Goal: Task Accomplishment & Management: Use online tool/utility

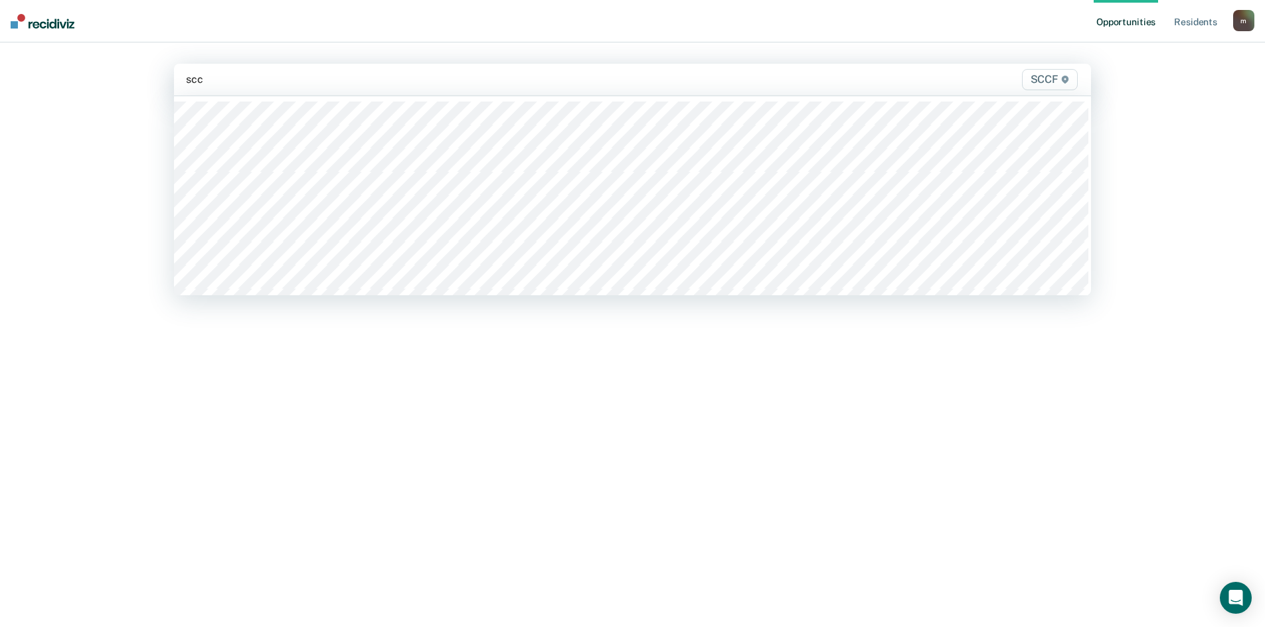
type input "sccf"
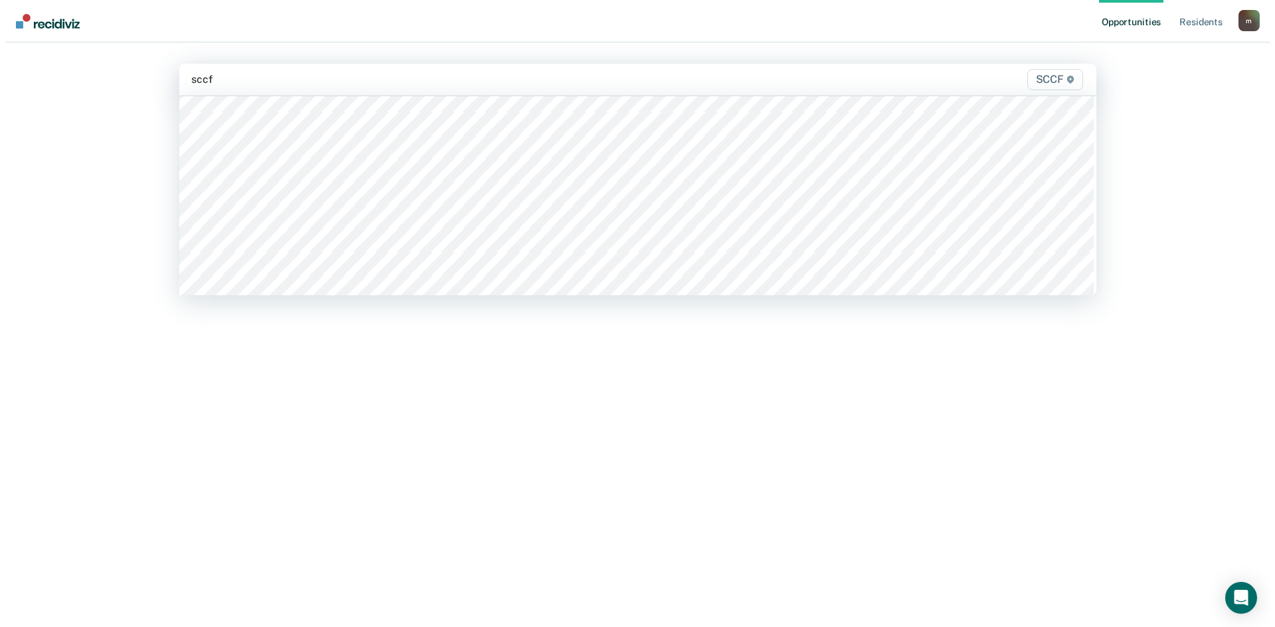
scroll to position [199, 0]
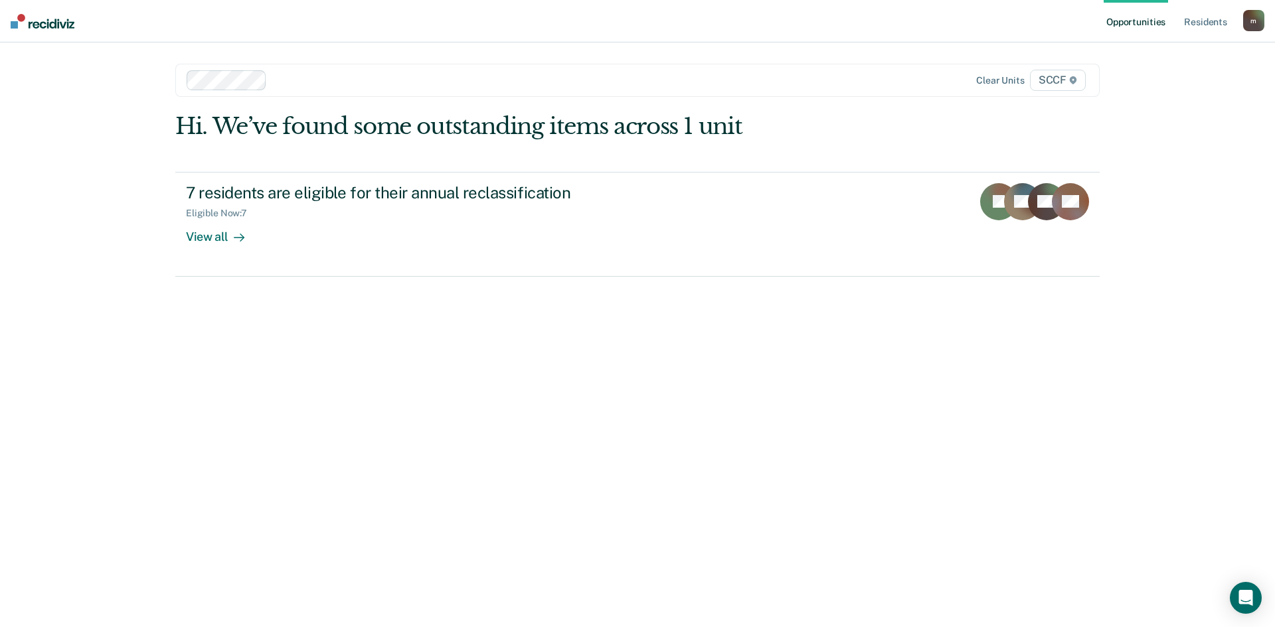
drag, startPoint x: 987, startPoint y: 1, endPoint x: 720, endPoint y: 418, distance: 495.4
click at [740, 463] on div "Hi. We’ve found some outstanding items across 1 unit 7 residents are eligible f…" at bounding box center [637, 352] width 924 height 479
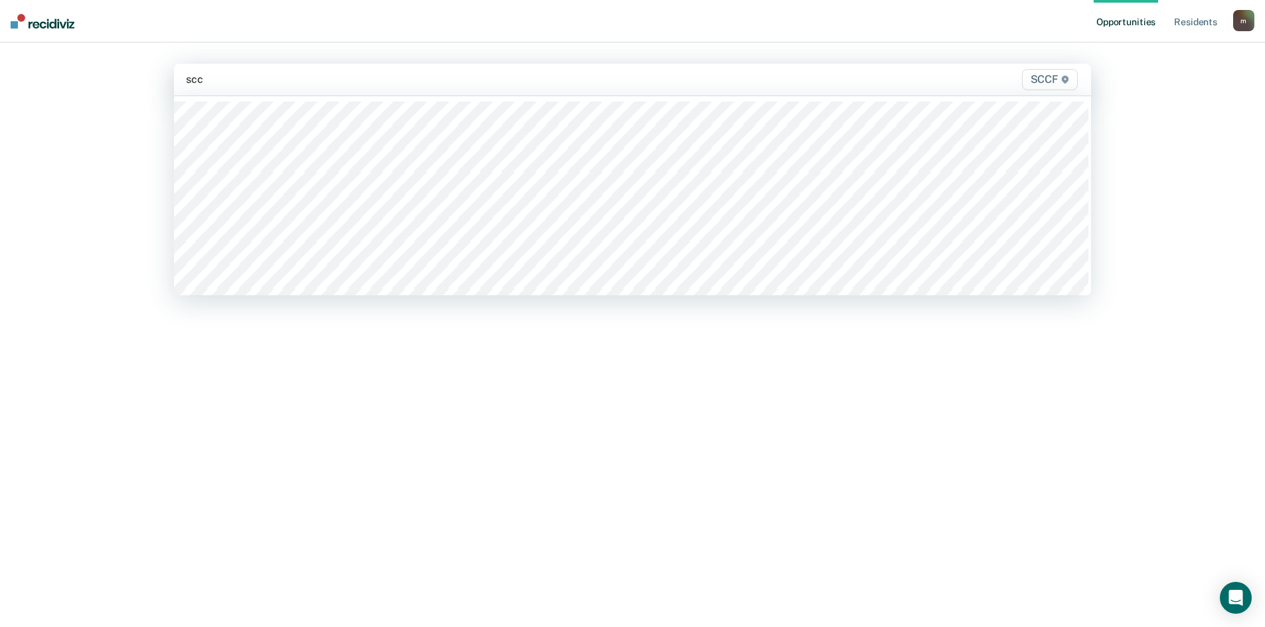
type input "sccf"
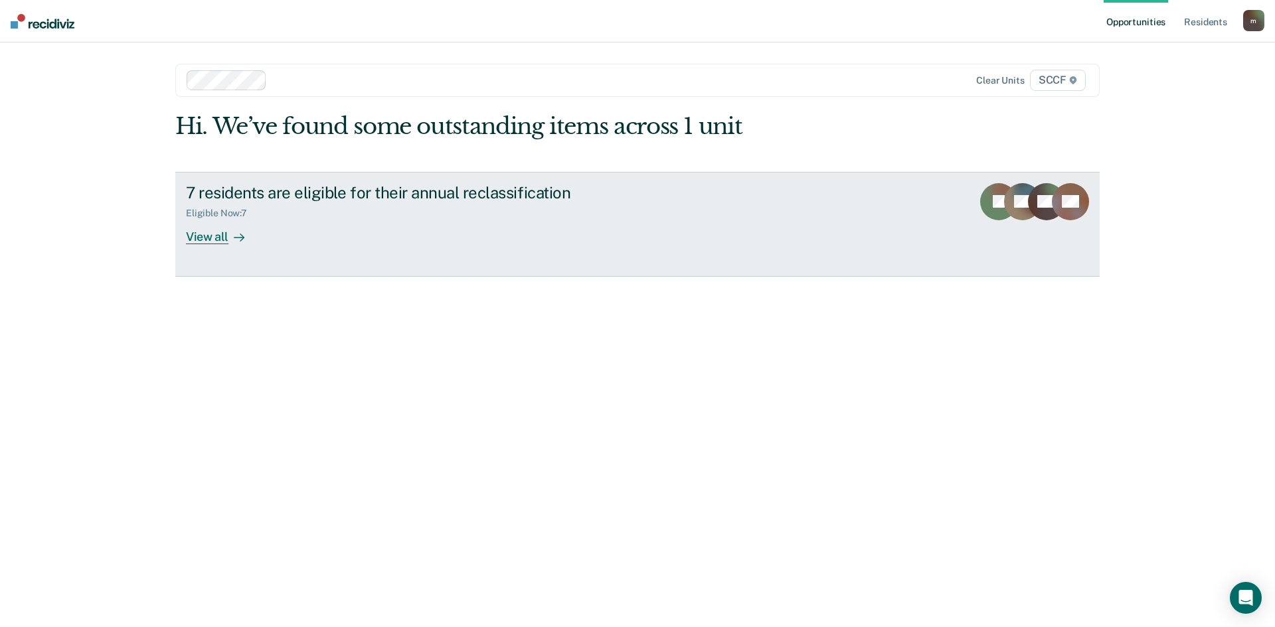
click at [365, 191] on div "7 residents are eligible for their annual reclassification" at bounding box center [419, 192] width 466 height 19
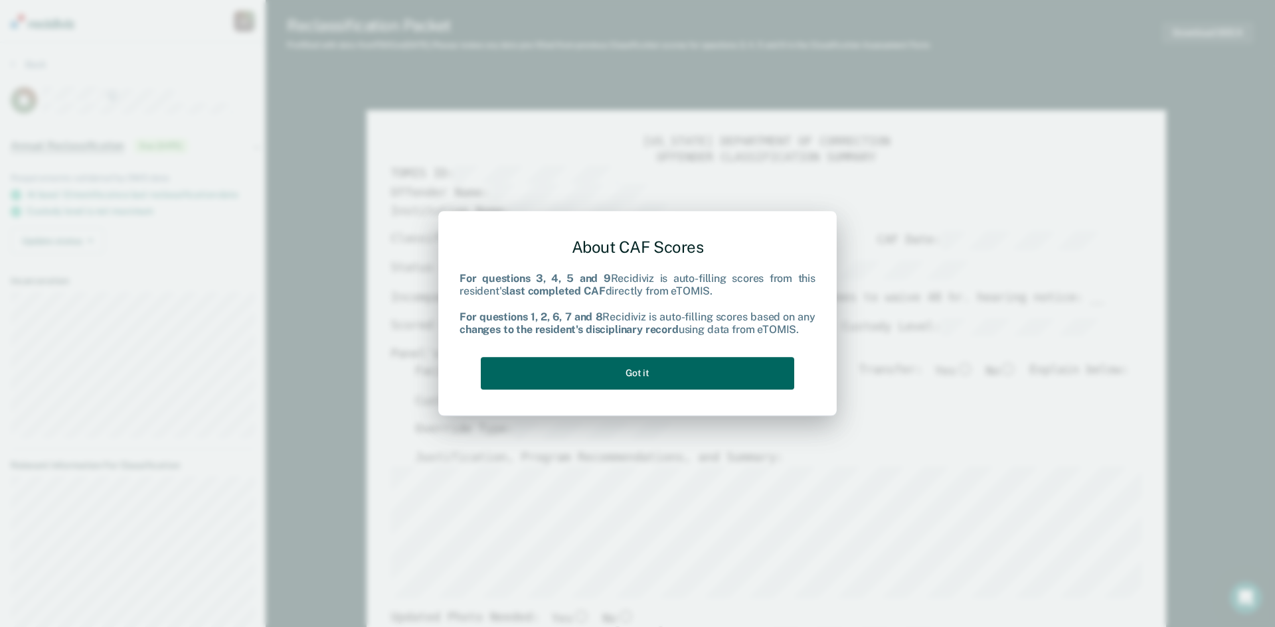
click at [661, 367] on button "Got it" at bounding box center [637, 373] width 313 height 33
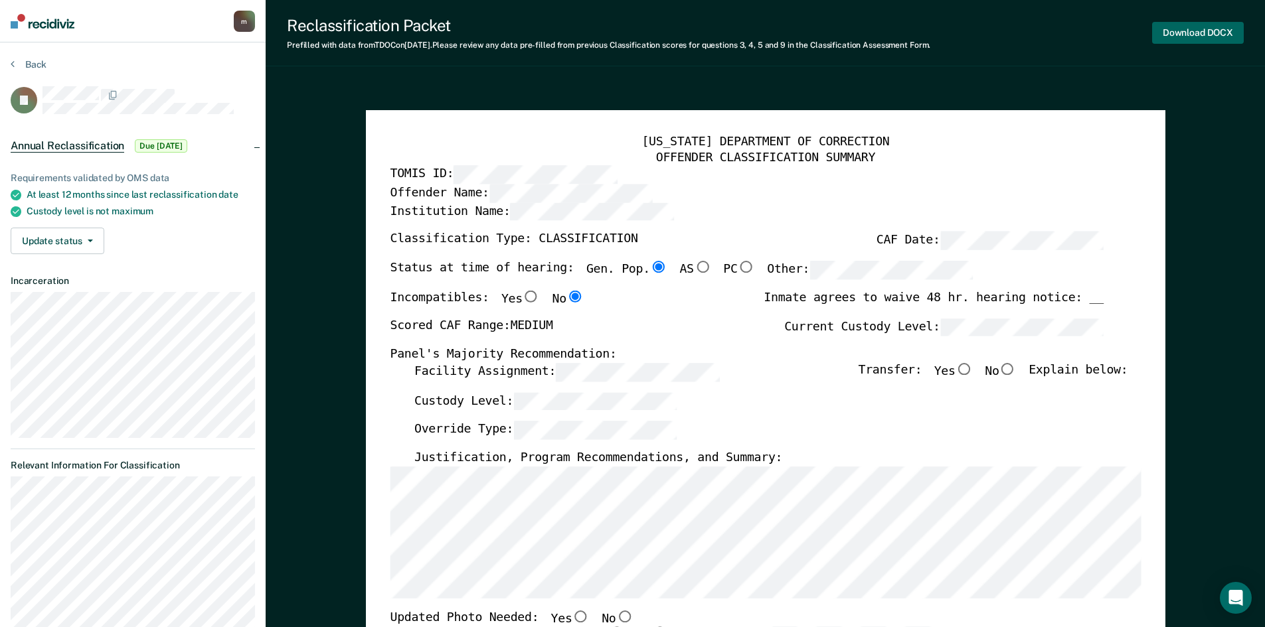
click at [1192, 31] on button "Download DOCX" at bounding box center [1198, 33] width 92 height 22
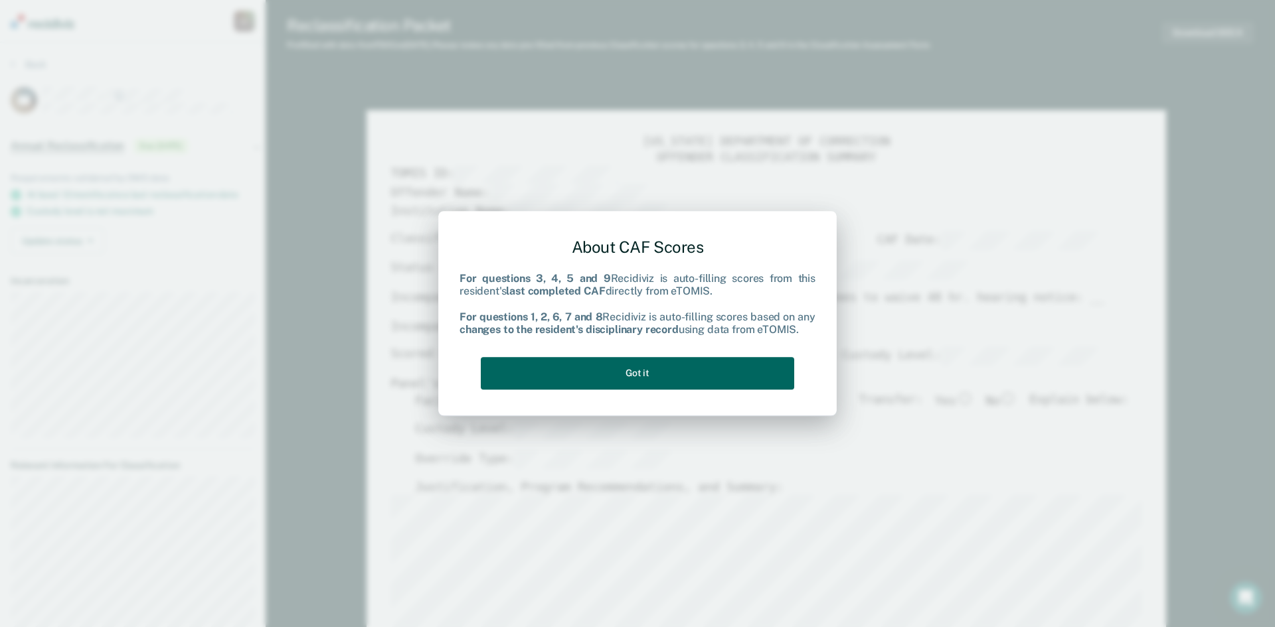
click at [639, 372] on button "Got it" at bounding box center [637, 373] width 313 height 33
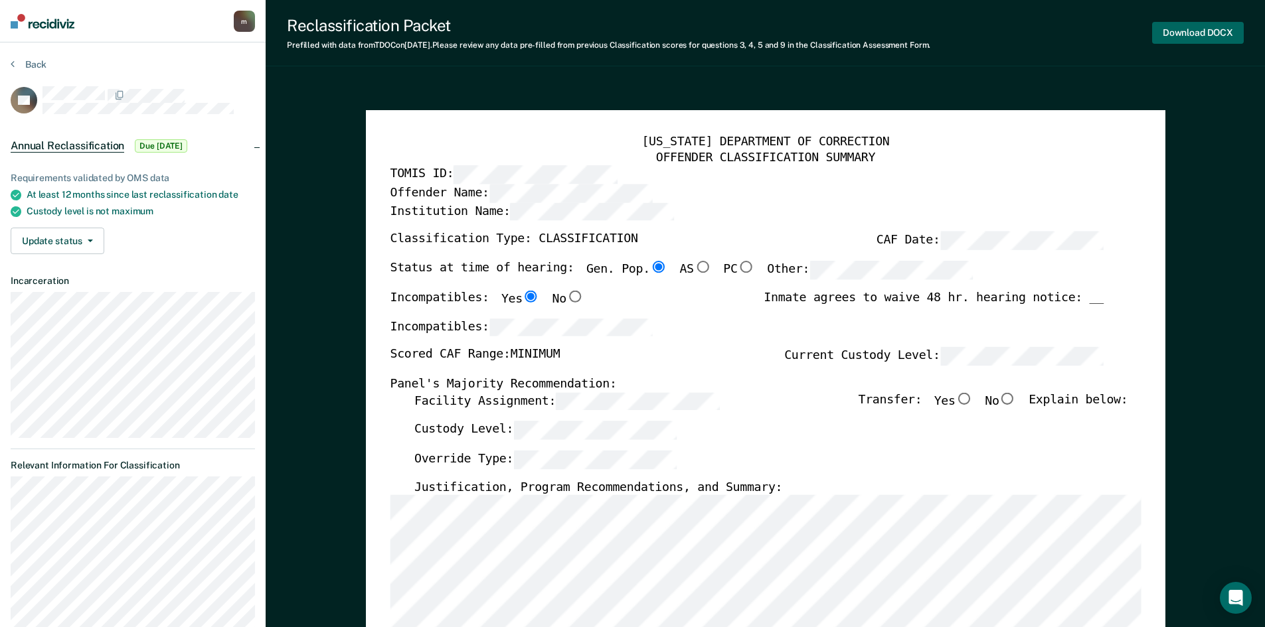
click at [1215, 36] on button "Download DOCX" at bounding box center [1198, 33] width 92 height 22
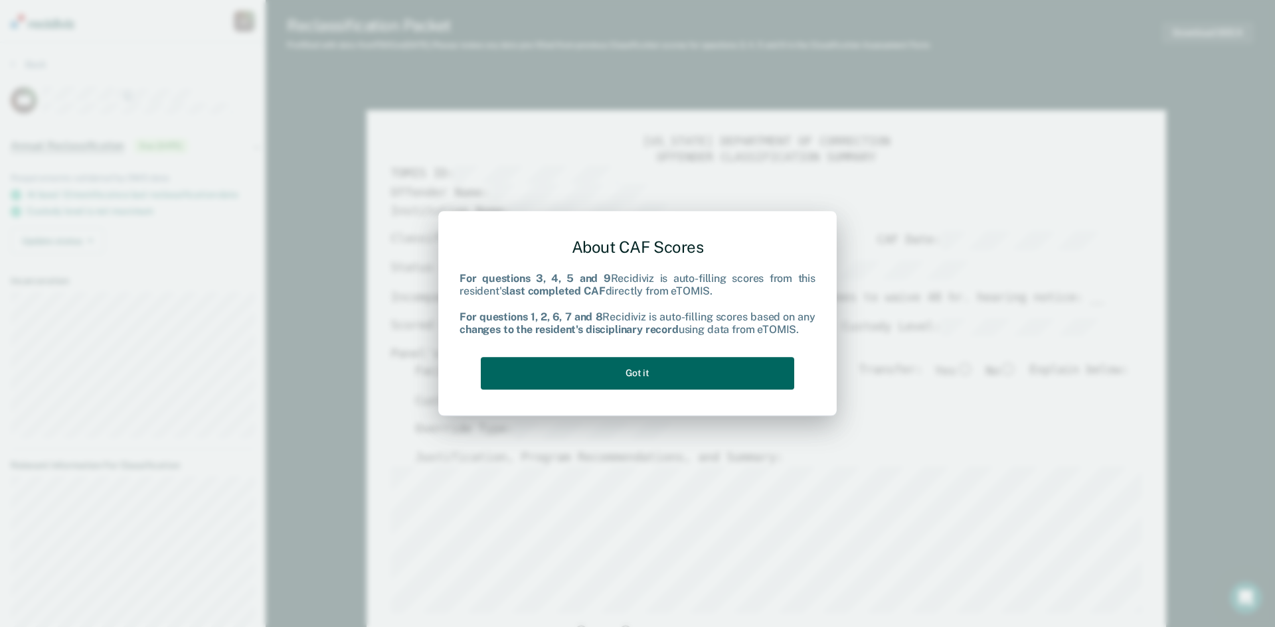
drag, startPoint x: 578, startPoint y: 384, endPoint x: 589, endPoint y: 379, distance: 12.2
click at [589, 379] on button "Got it" at bounding box center [637, 373] width 313 height 33
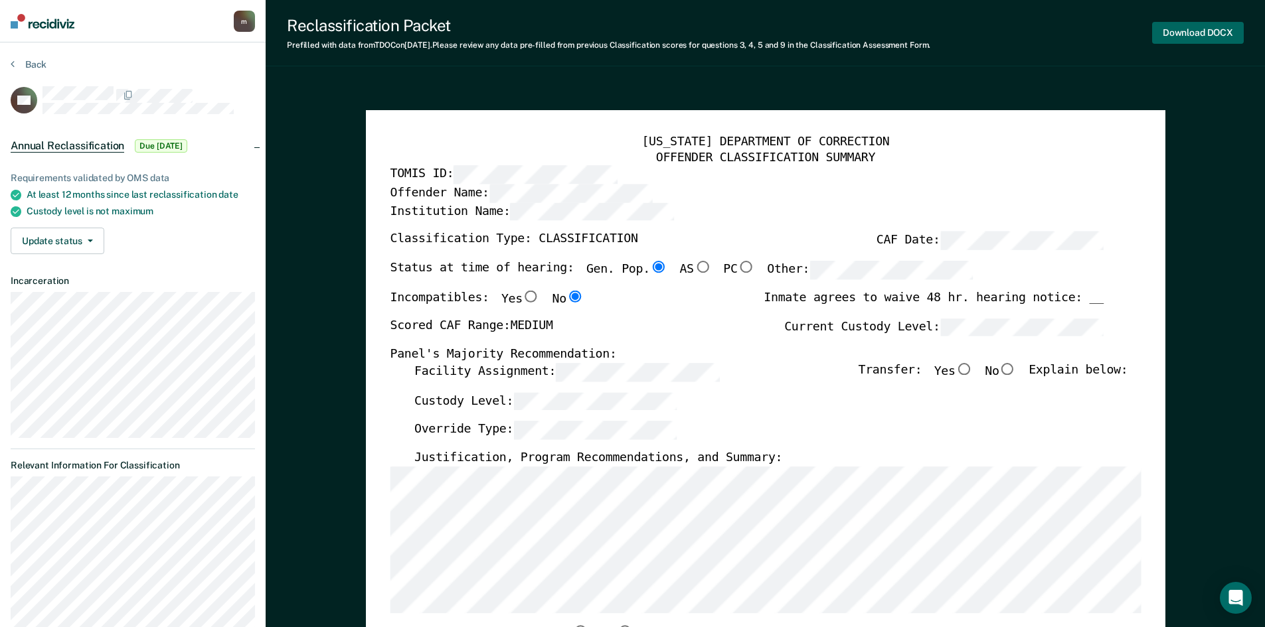
click at [1183, 27] on button "Download DOCX" at bounding box center [1198, 33] width 92 height 22
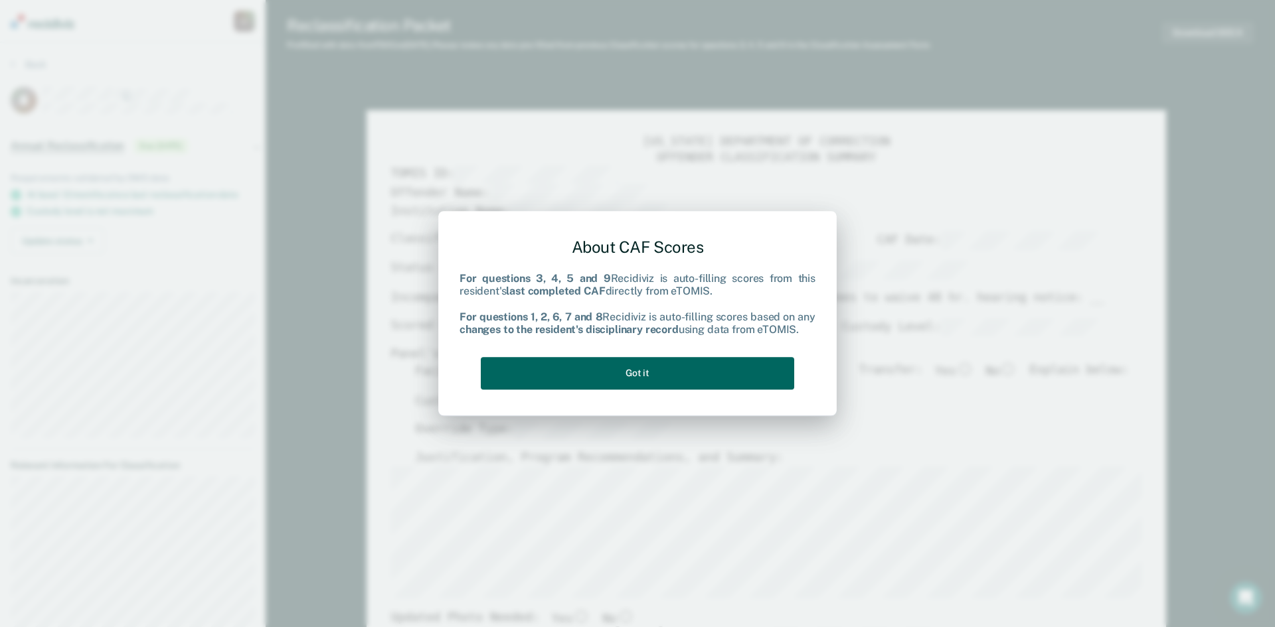
click at [695, 377] on button "Got it" at bounding box center [637, 373] width 313 height 33
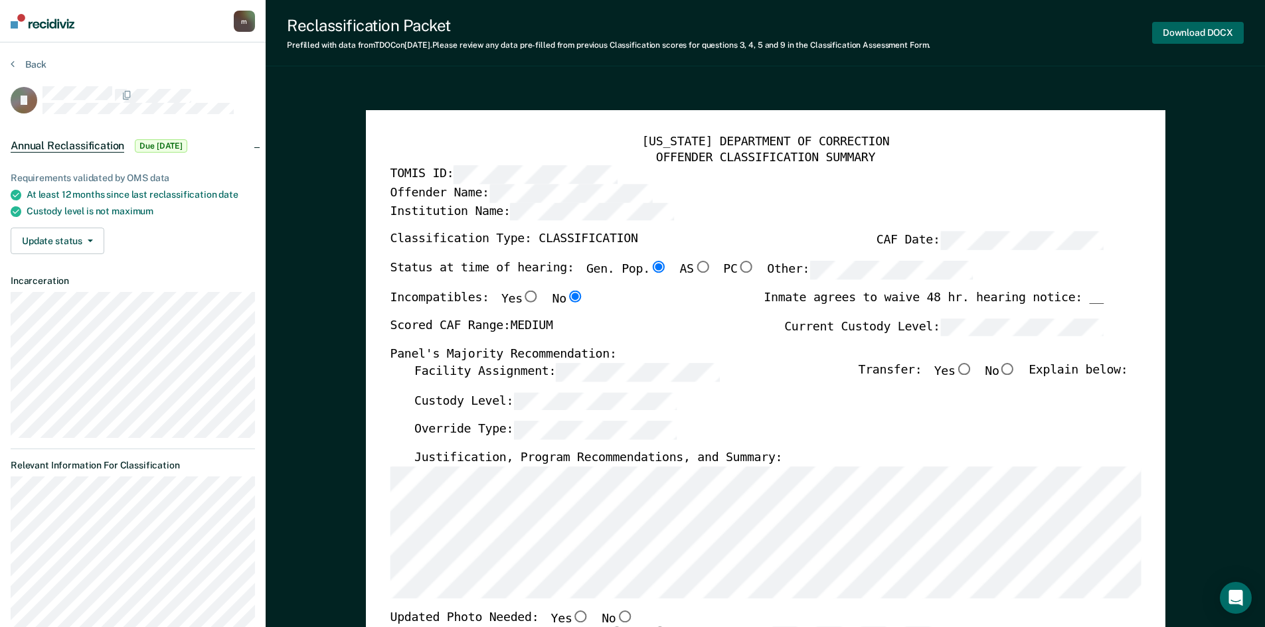
click at [1193, 31] on button "Download DOCX" at bounding box center [1198, 33] width 92 height 22
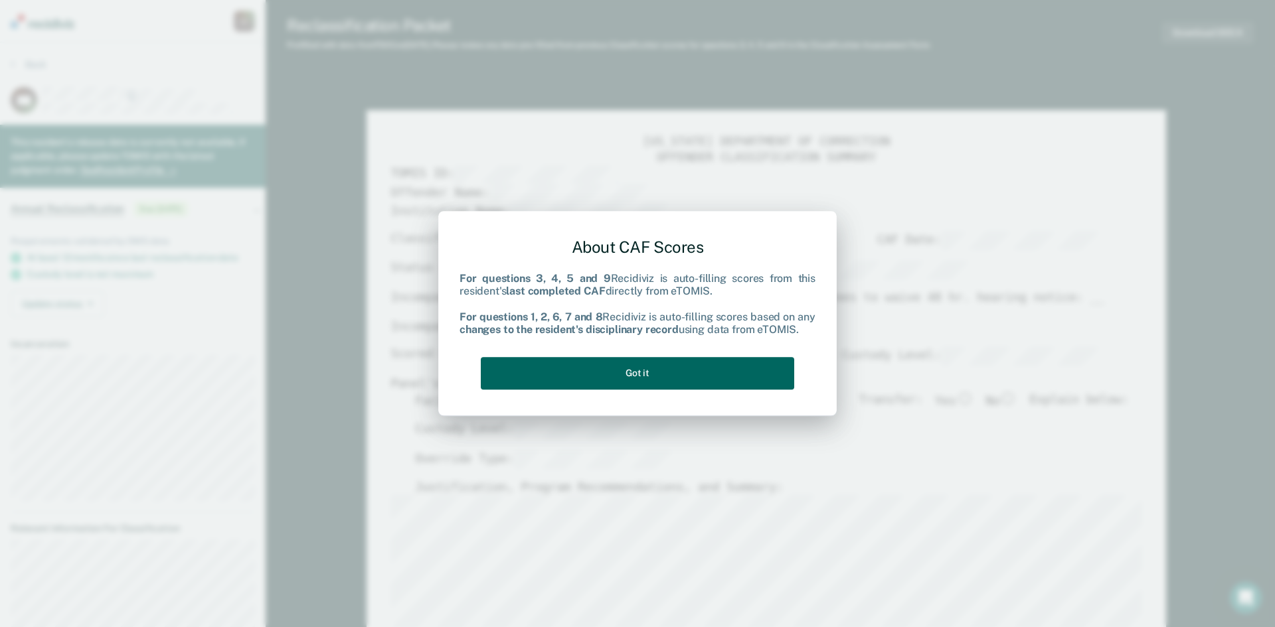
click at [593, 368] on button "Got it" at bounding box center [637, 373] width 313 height 33
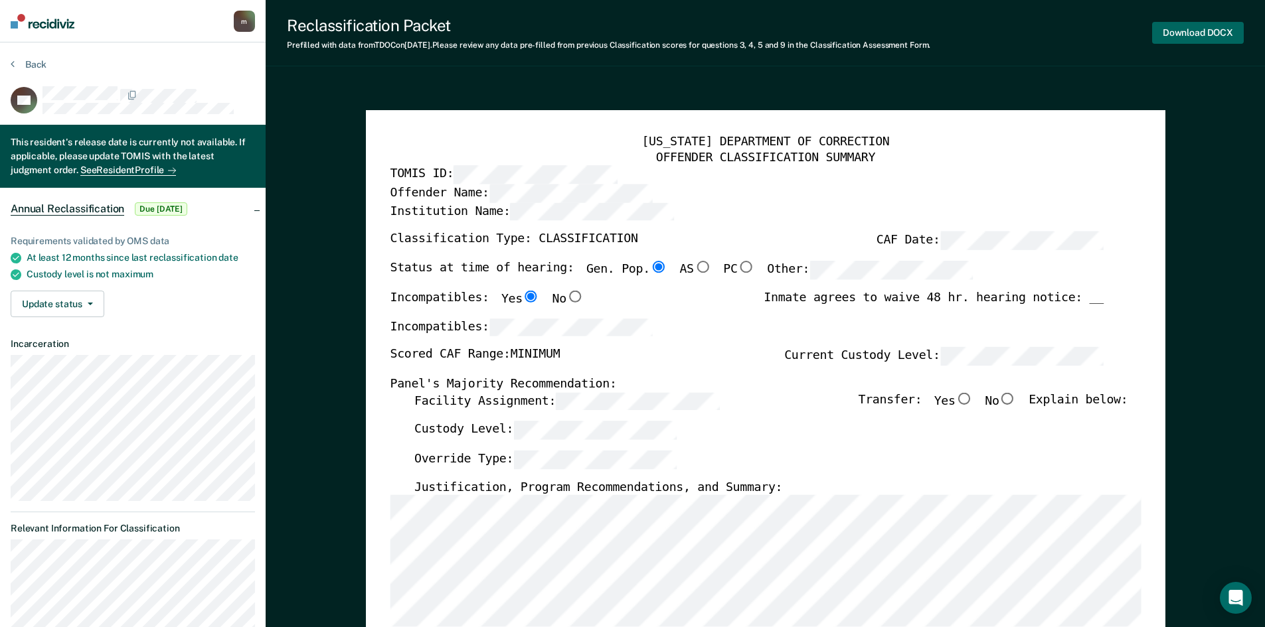
click at [1186, 37] on button "Download DOCX" at bounding box center [1198, 33] width 92 height 22
type textarea "x"
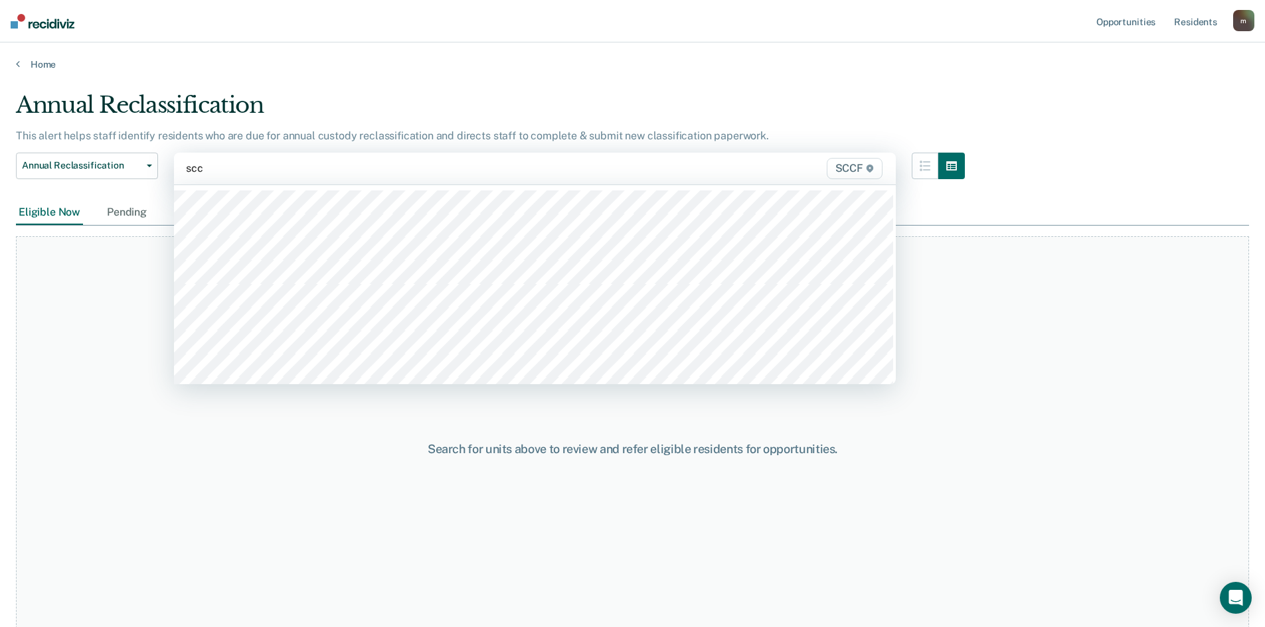
type input "sccf"
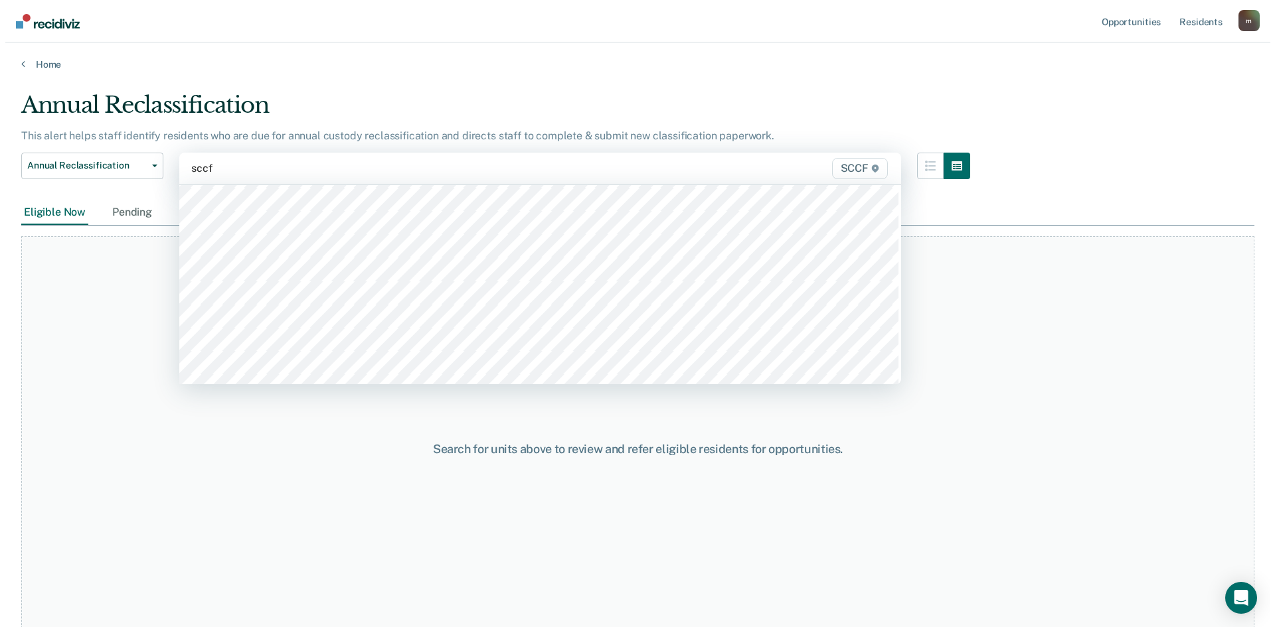
scroll to position [266, 0]
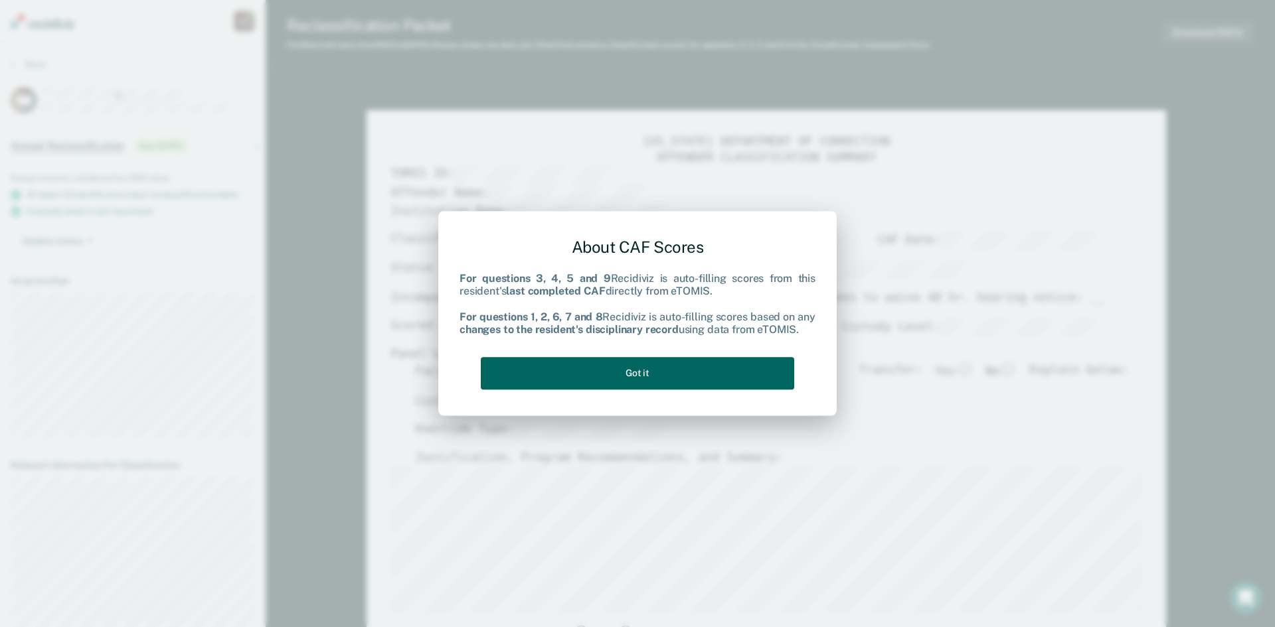
click at [568, 377] on button "Got it" at bounding box center [637, 373] width 313 height 33
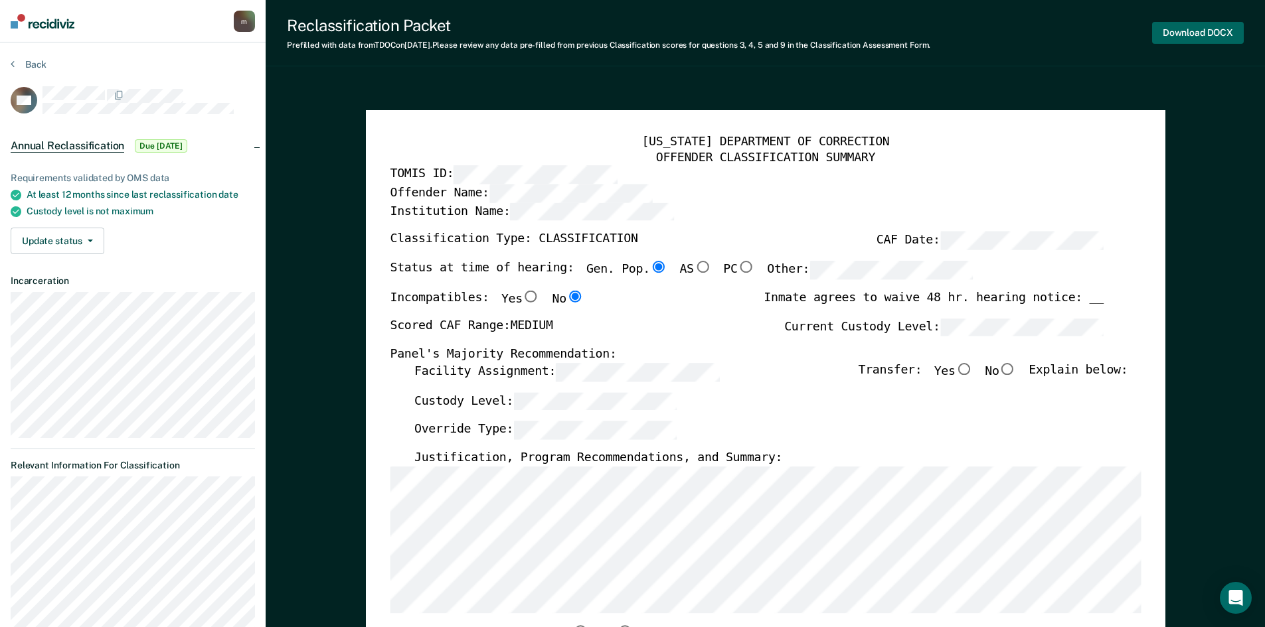
click at [1190, 36] on button "Download DOCX" at bounding box center [1198, 33] width 92 height 22
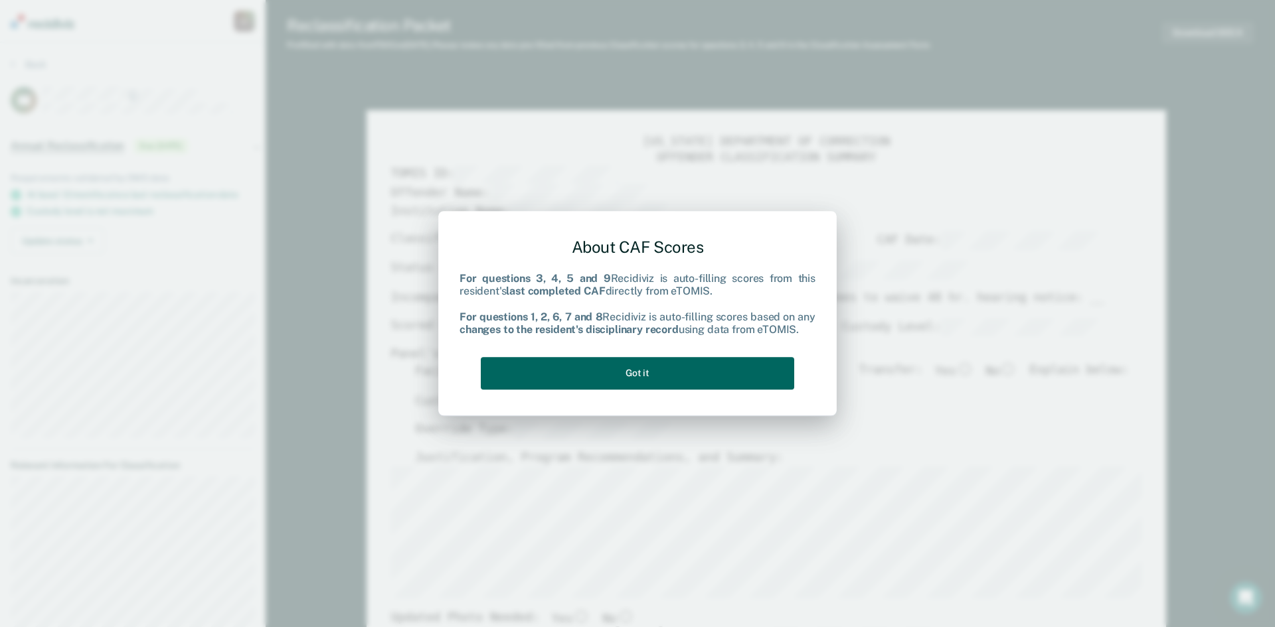
click at [698, 367] on button "Got it" at bounding box center [637, 373] width 313 height 33
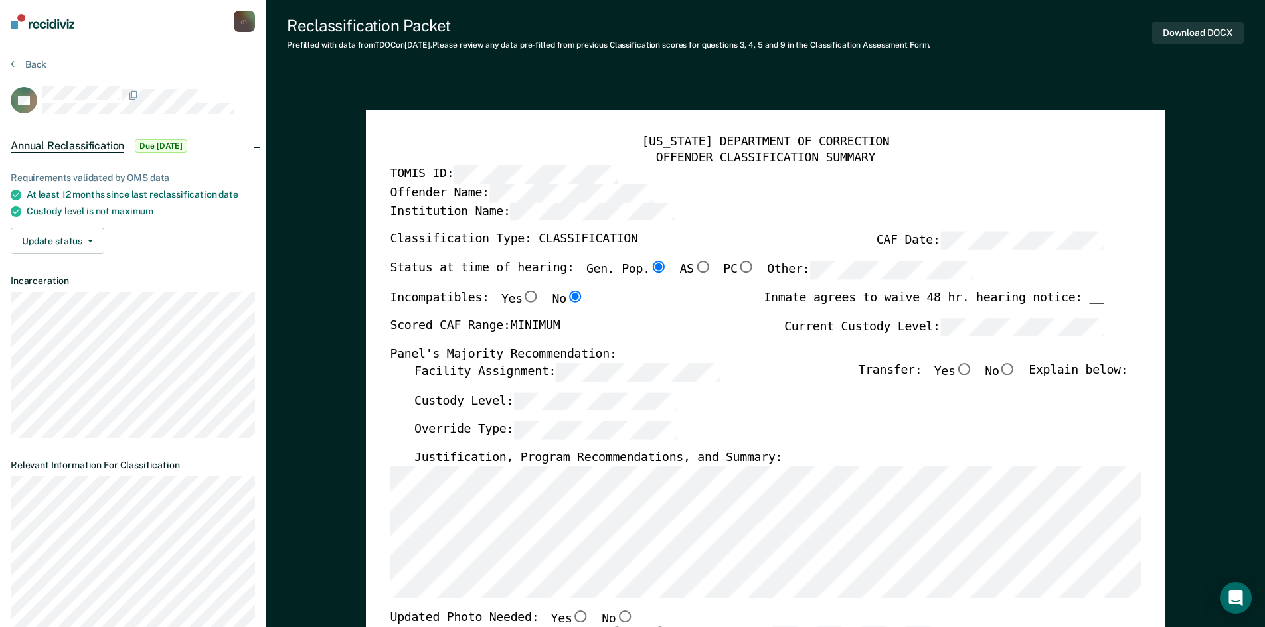
click at [1178, 31] on button "Download DOCX" at bounding box center [1198, 33] width 92 height 22
type textarea "x"
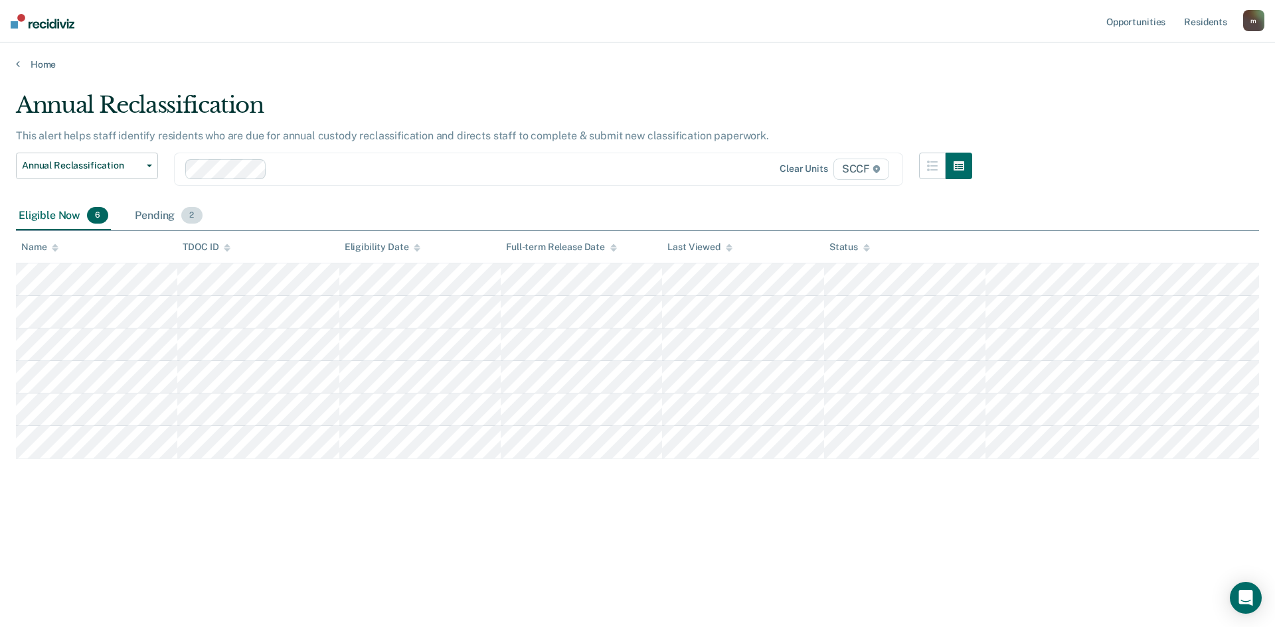
click at [171, 219] on div "Pending 2" at bounding box center [168, 216] width 72 height 29
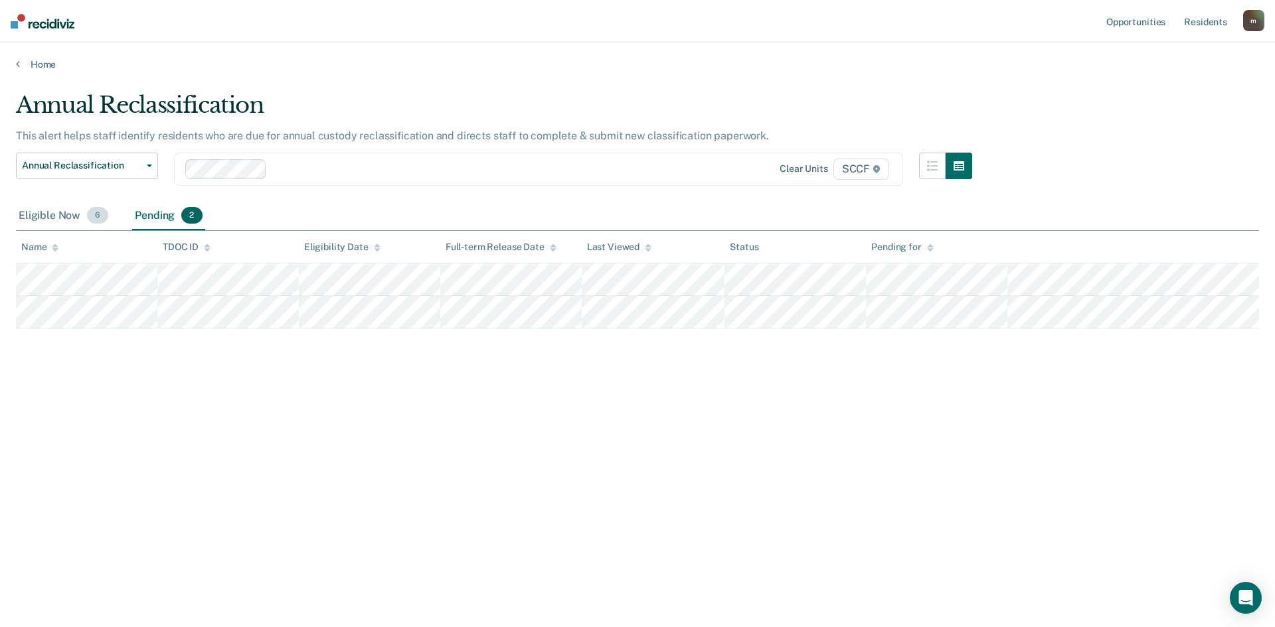
click at [61, 220] on div "Eligible Now 6" at bounding box center [63, 216] width 95 height 29
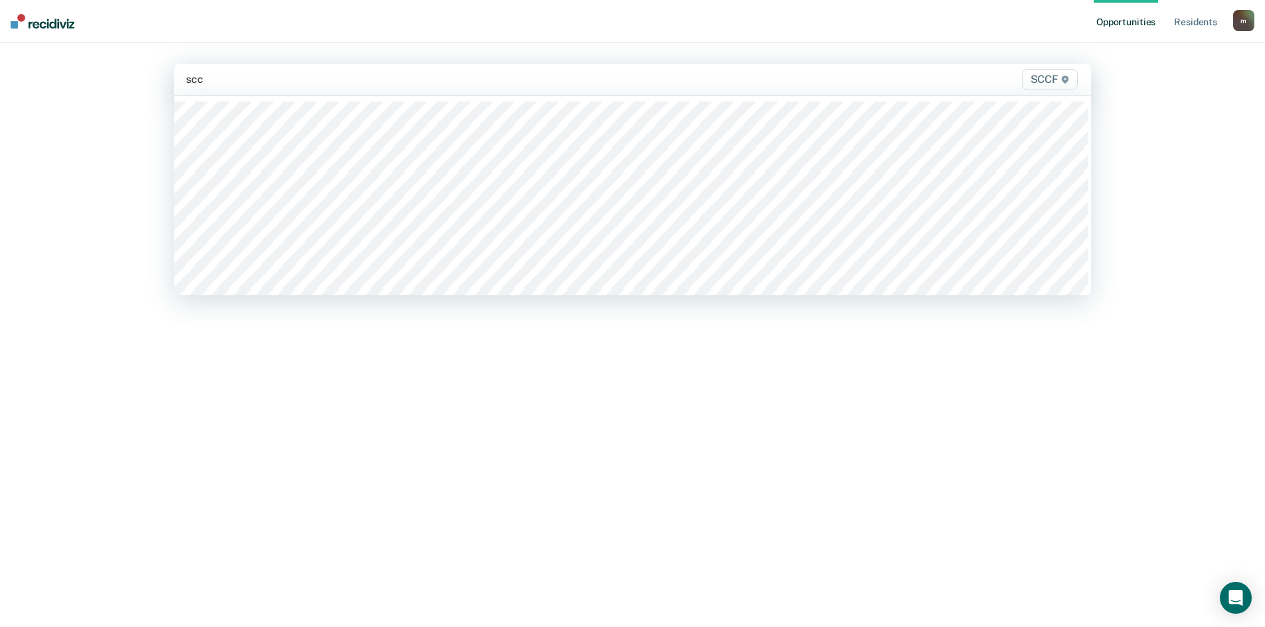
type input "sccf"
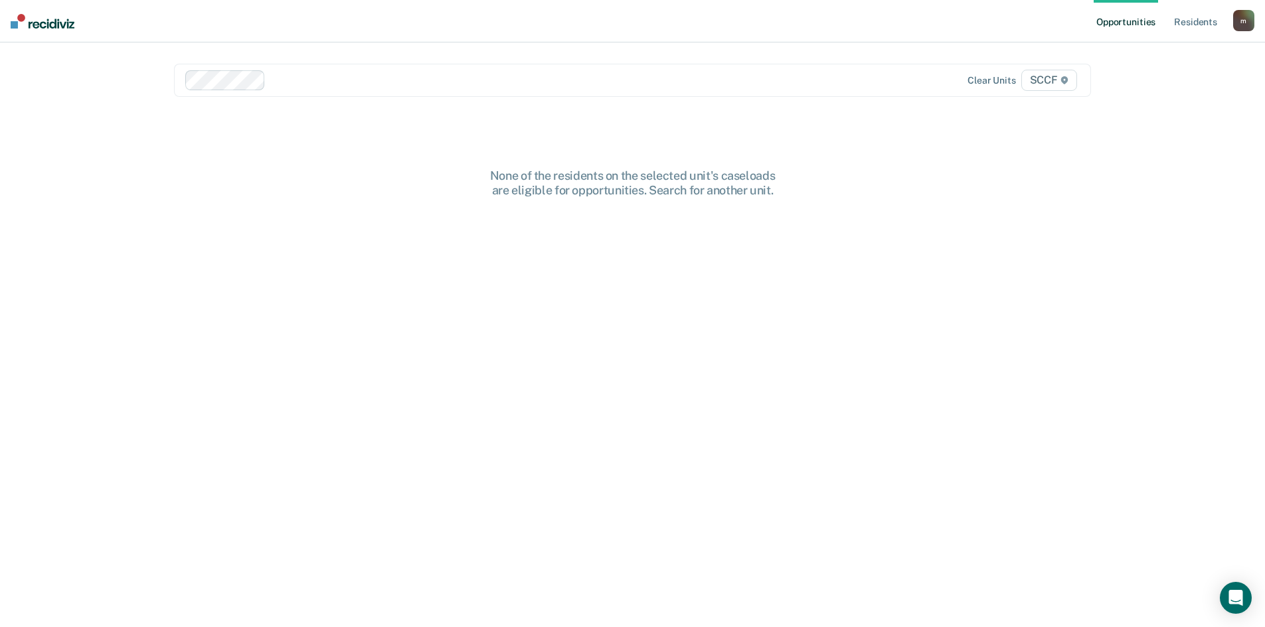
drag, startPoint x: 267, startPoint y: 0, endPoint x: 228, endPoint y: 180, distance: 184.1
click at [228, 180] on div "None of the residents on the selected unit's caseloads are eligible for opportu…" at bounding box center [632, 408] width 917 height 479
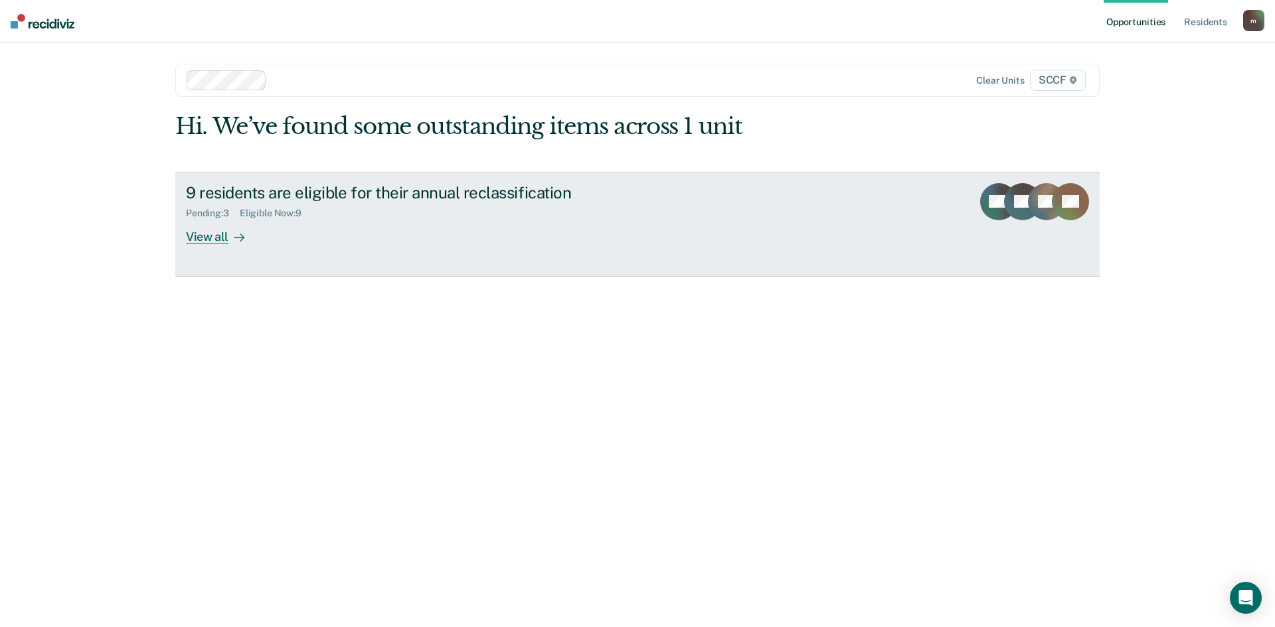
click at [291, 198] on div "9 residents are eligible for their annual reclassification" at bounding box center [419, 192] width 466 height 19
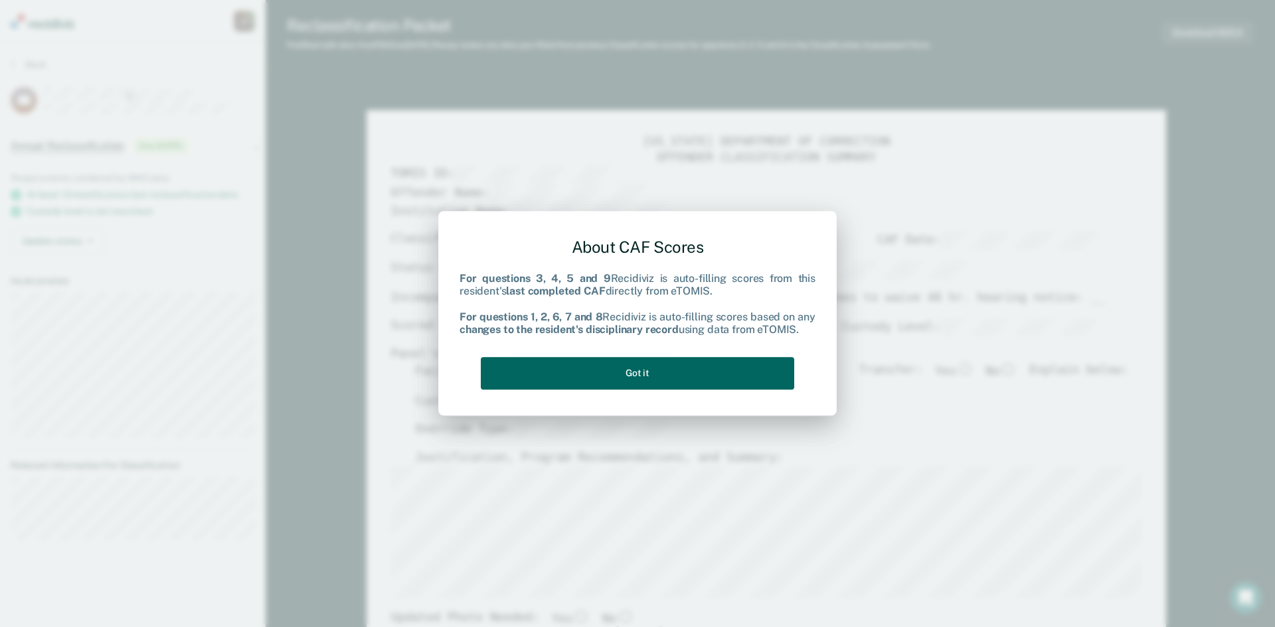
click at [709, 372] on button "Got it" at bounding box center [637, 373] width 313 height 33
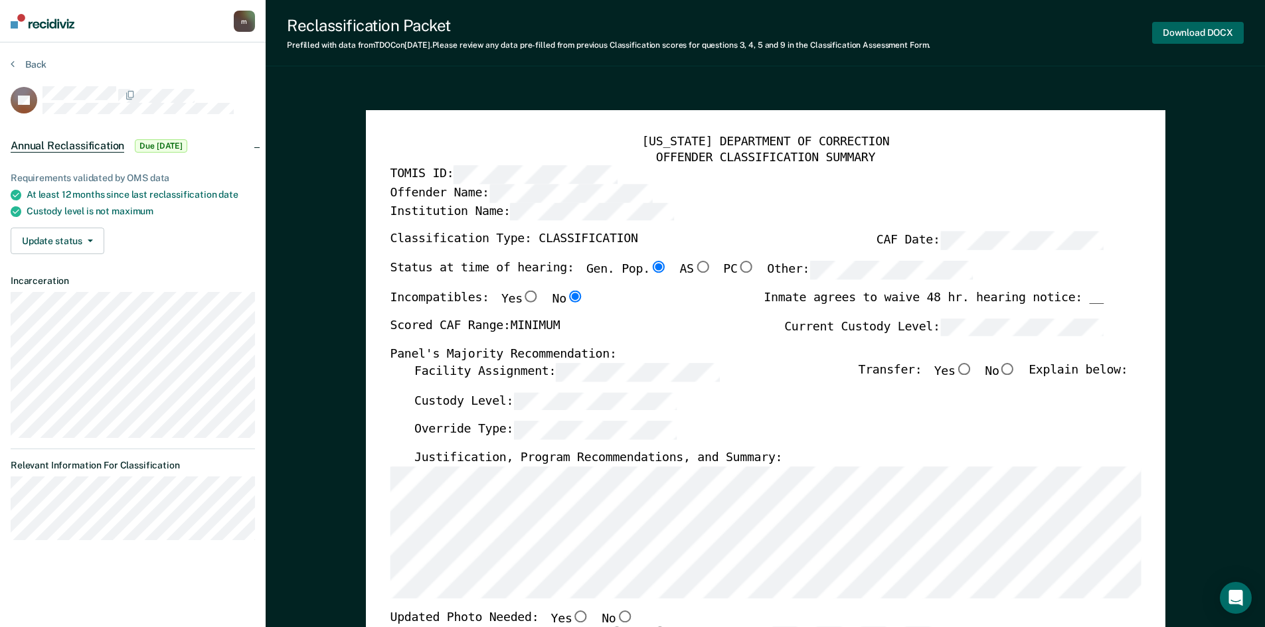
click at [1194, 35] on button "Download DOCX" at bounding box center [1198, 33] width 92 height 22
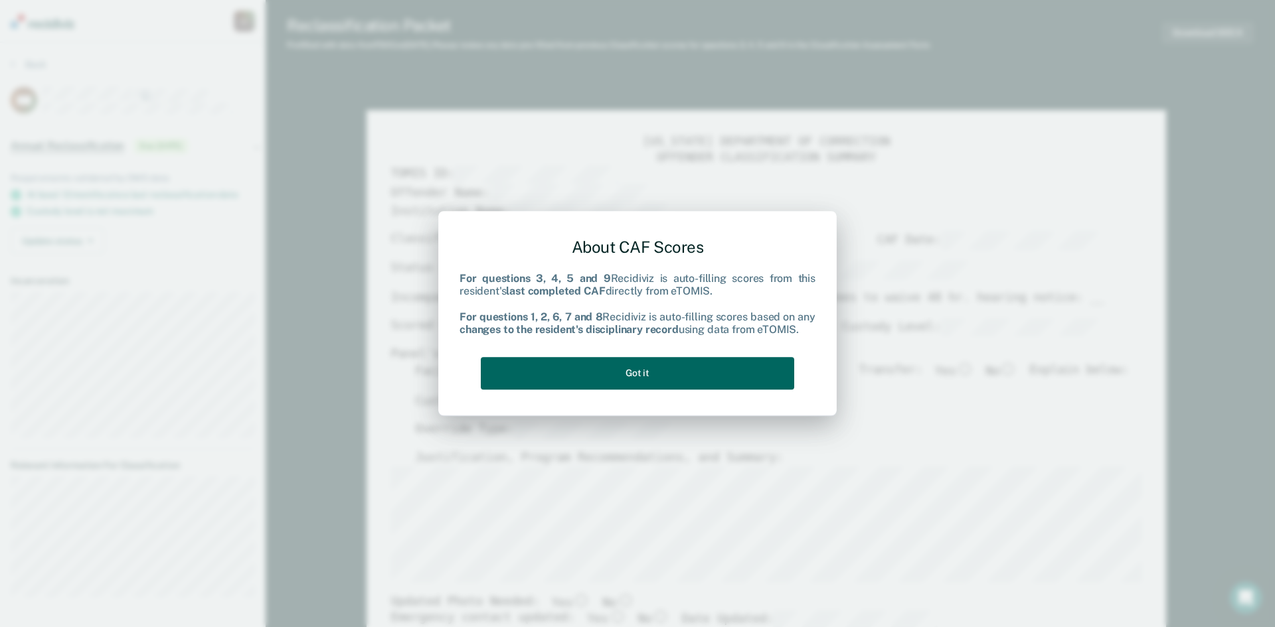
click at [625, 369] on button "Got it" at bounding box center [637, 373] width 313 height 33
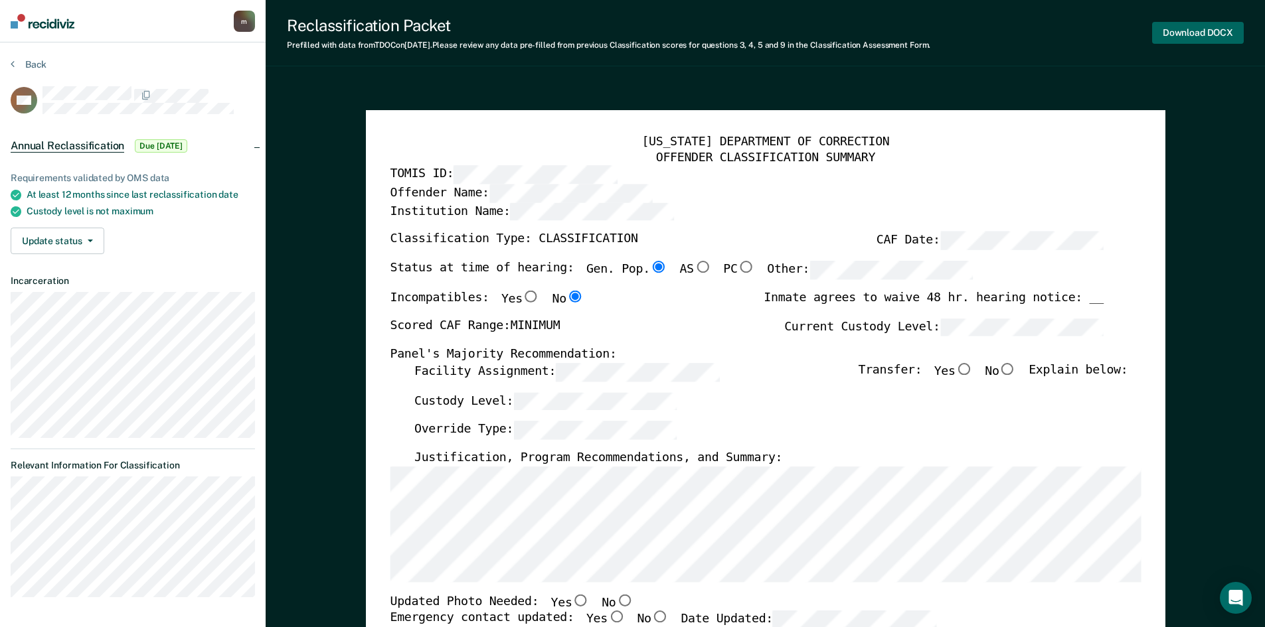
click at [1202, 41] on button "Download DOCX" at bounding box center [1198, 33] width 92 height 22
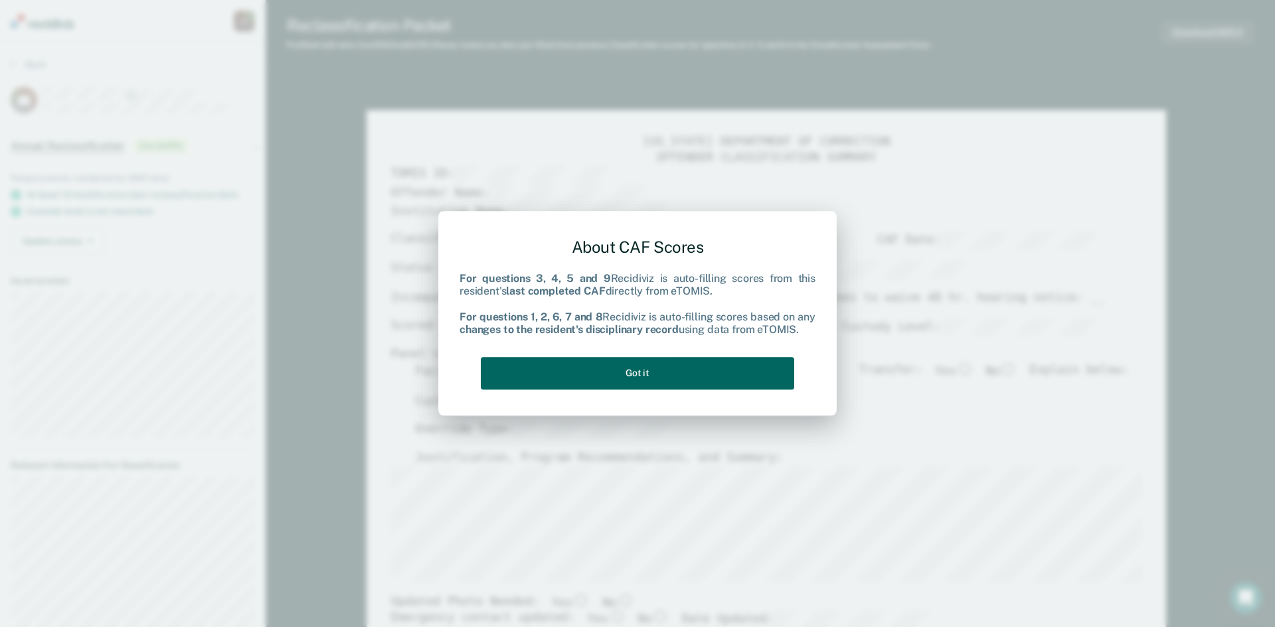
drag, startPoint x: 642, startPoint y: 370, endPoint x: 651, endPoint y: 366, distance: 9.5
click at [643, 370] on button "Got it" at bounding box center [637, 373] width 313 height 33
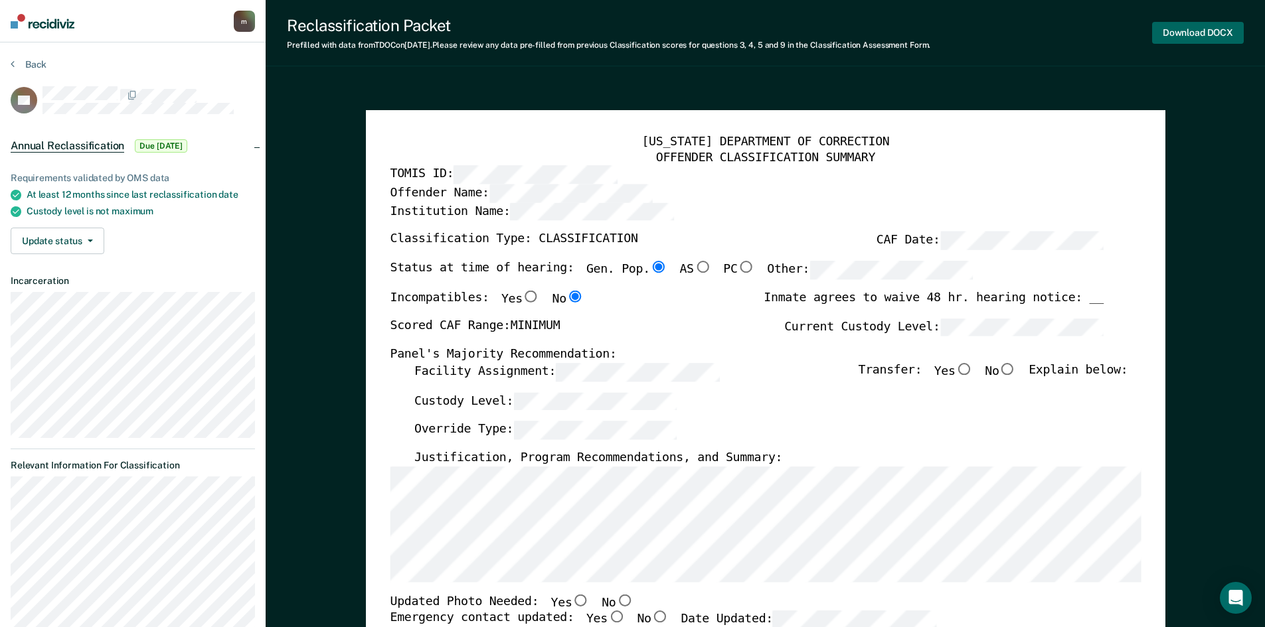
click at [1204, 36] on button "Download DOCX" at bounding box center [1198, 33] width 92 height 22
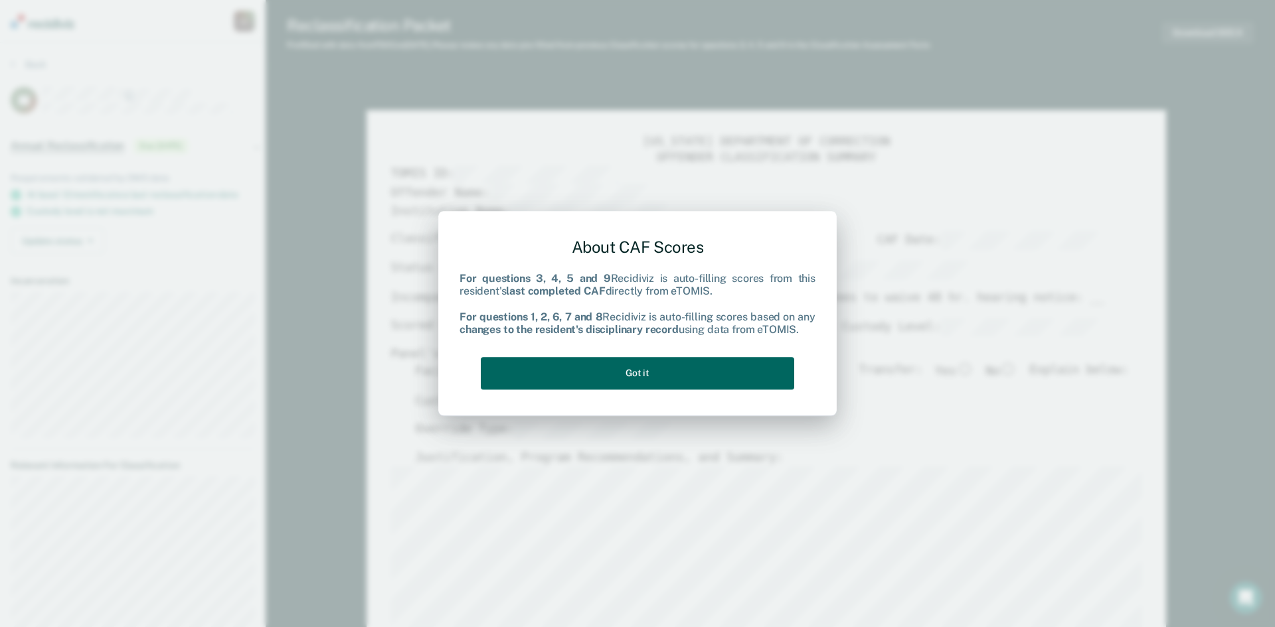
click at [615, 369] on button "Got it" at bounding box center [637, 373] width 313 height 33
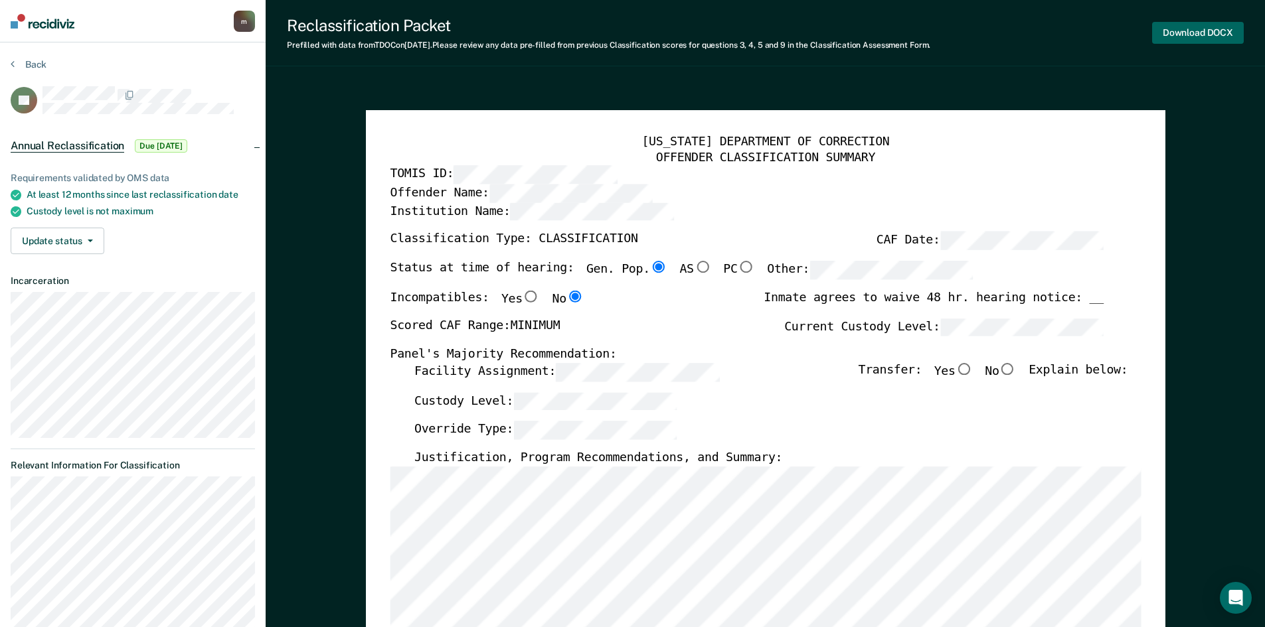
click at [1185, 27] on button "Download DOCX" at bounding box center [1198, 33] width 92 height 22
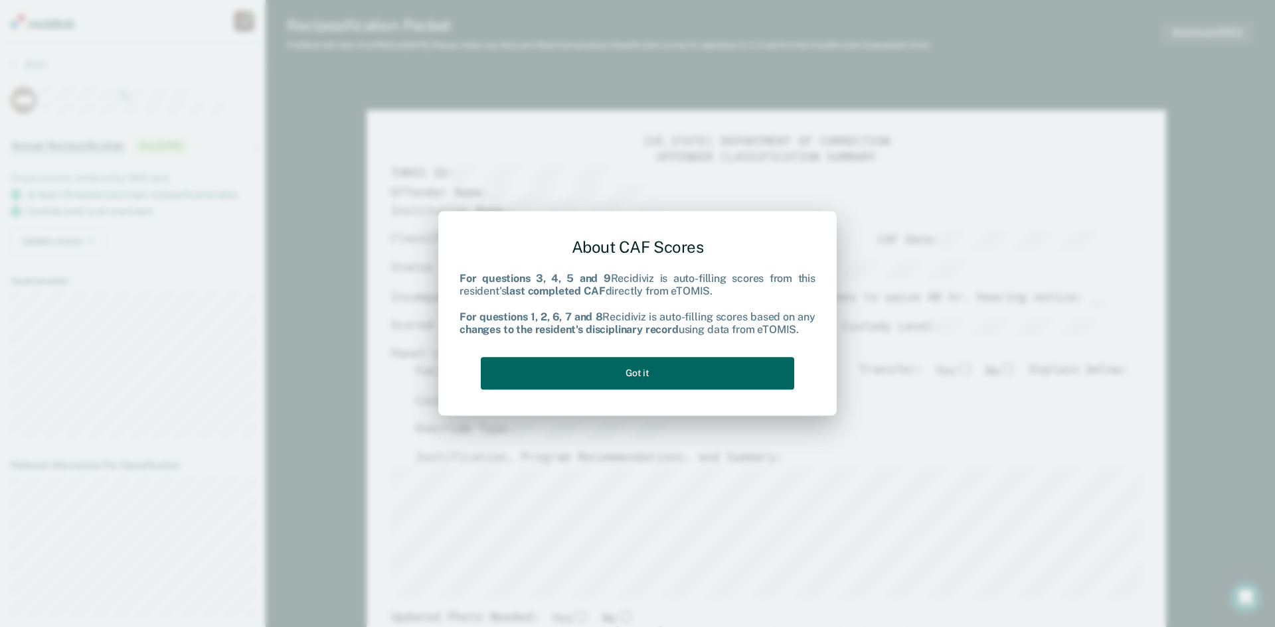
click at [659, 371] on button "Got it" at bounding box center [637, 373] width 313 height 33
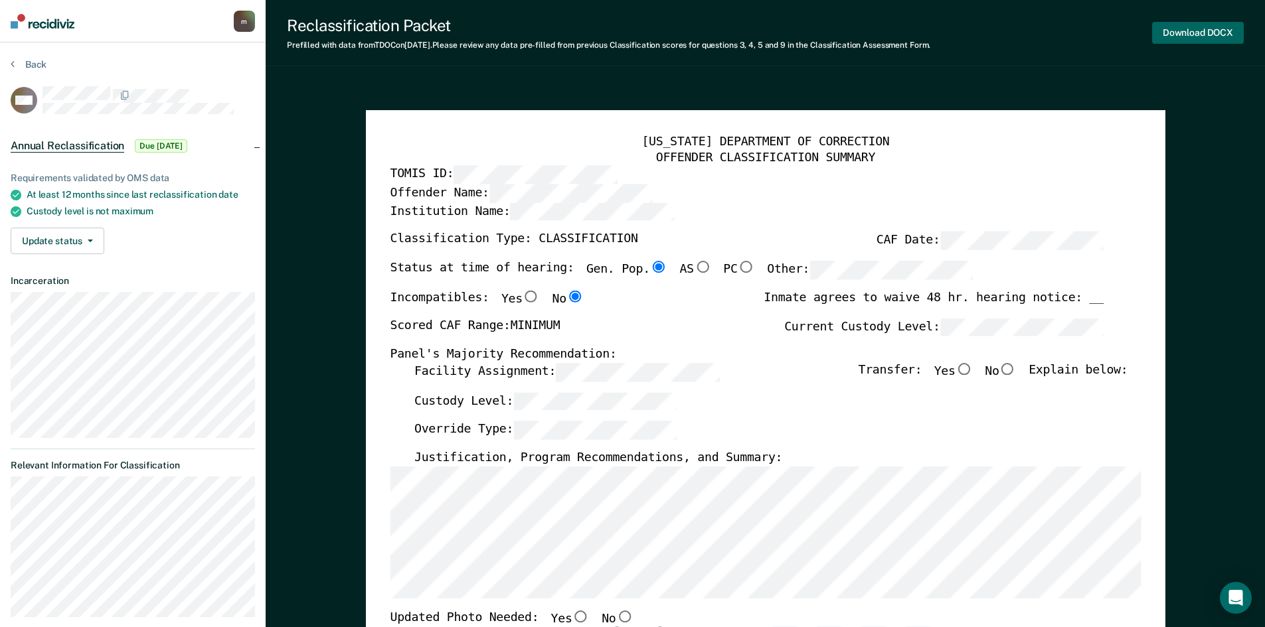
click at [1188, 29] on button "Download DOCX" at bounding box center [1198, 33] width 92 height 22
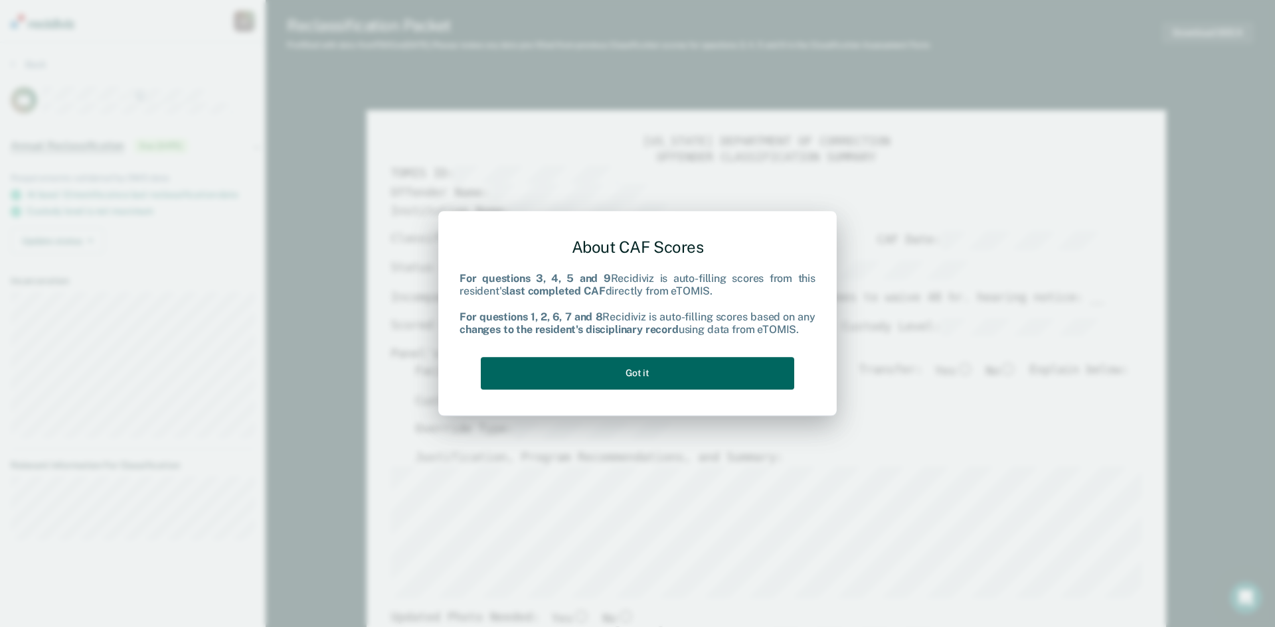
drag, startPoint x: 662, startPoint y: 375, endPoint x: 1141, endPoint y: 80, distance: 562.6
click at [671, 371] on button "Got it" at bounding box center [637, 373] width 313 height 33
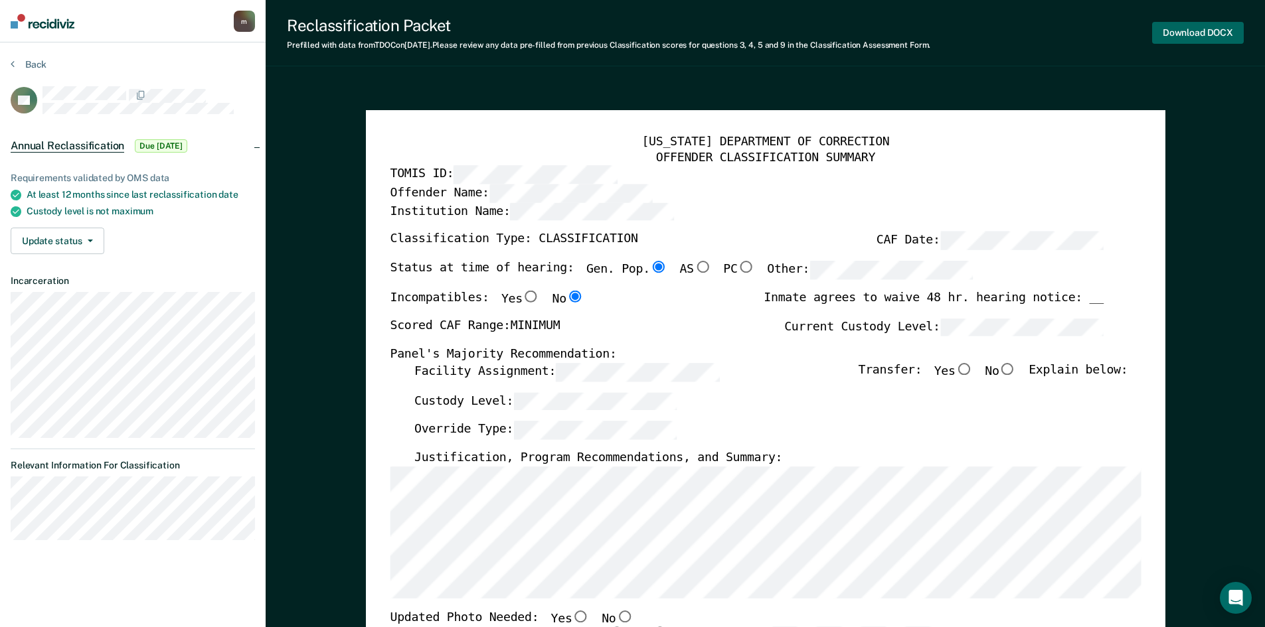
click at [1177, 35] on button "Download DOCX" at bounding box center [1198, 33] width 92 height 22
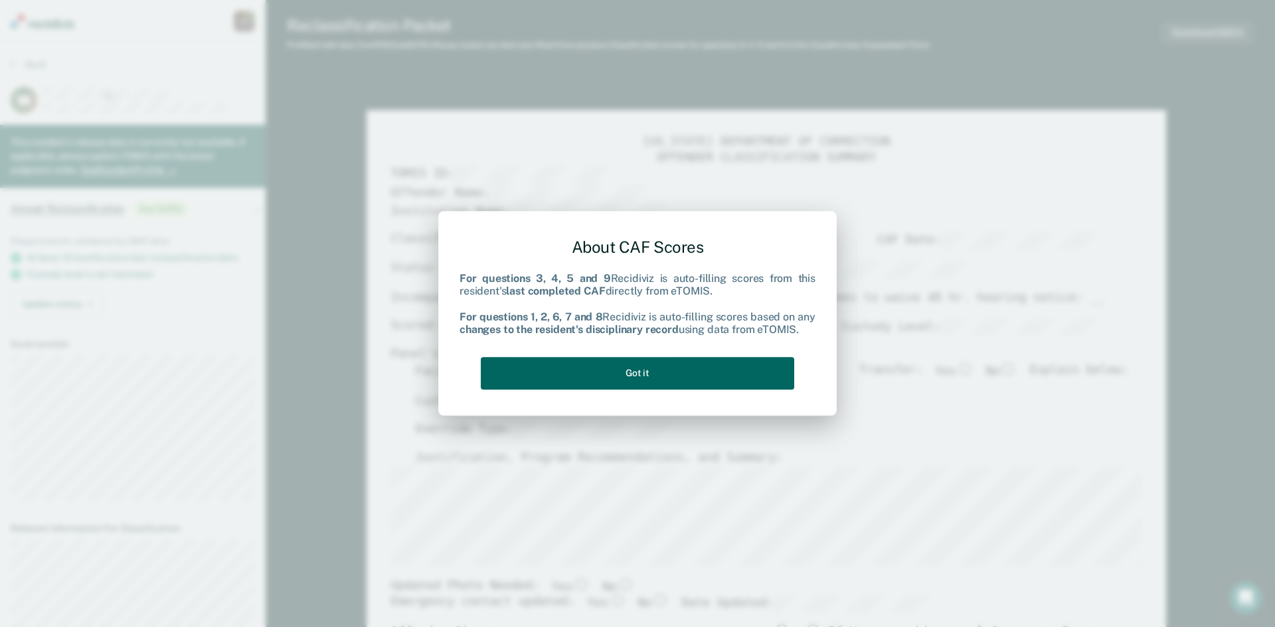
click at [641, 376] on button "Got it" at bounding box center [637, 373] width 313 height 33
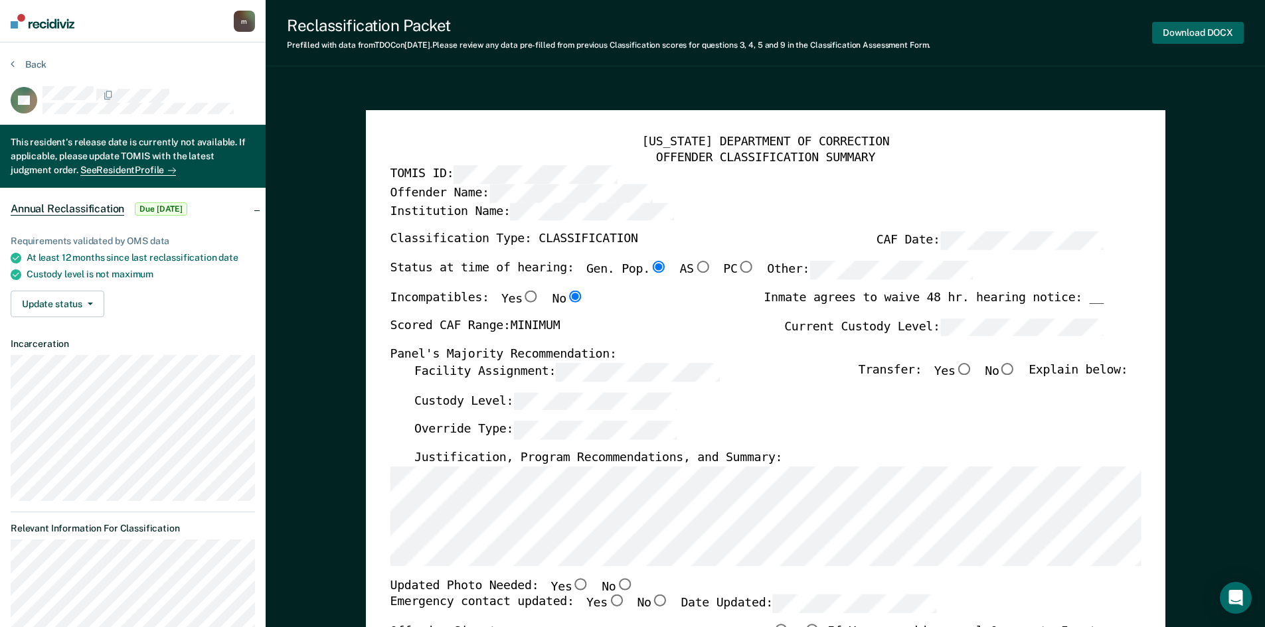
click at [1196, 37] on button "Download DOCX" at bounding box center [1198, 33] width 92 height 22
type textarea "x"
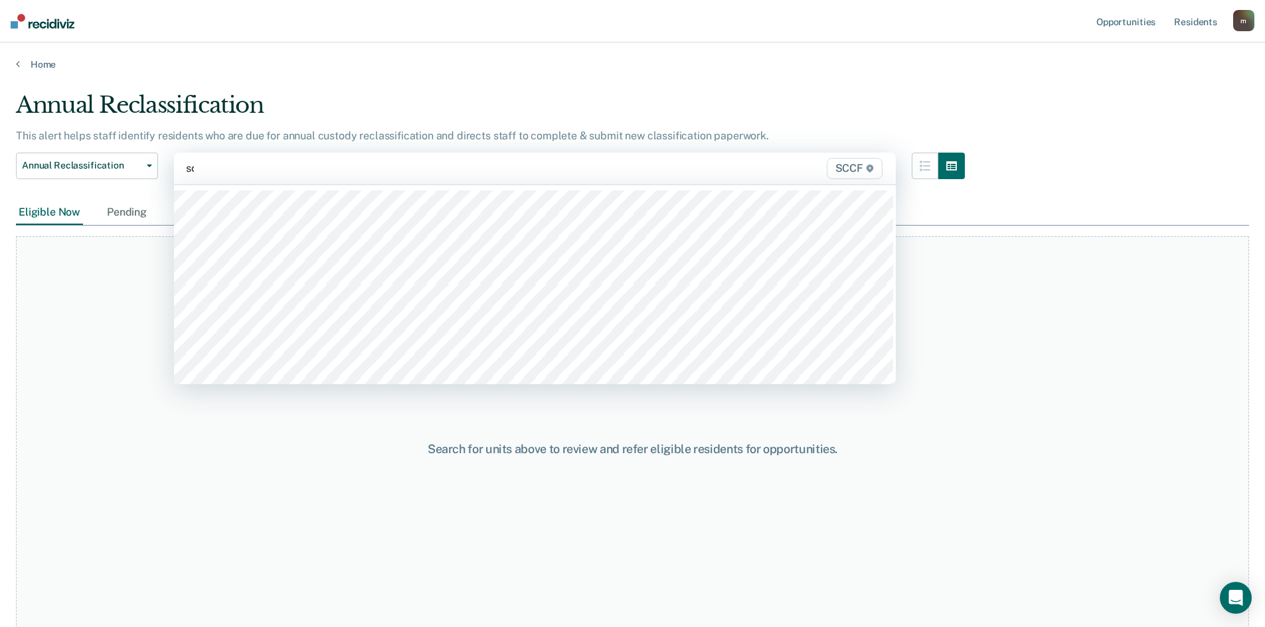
type input "scc"
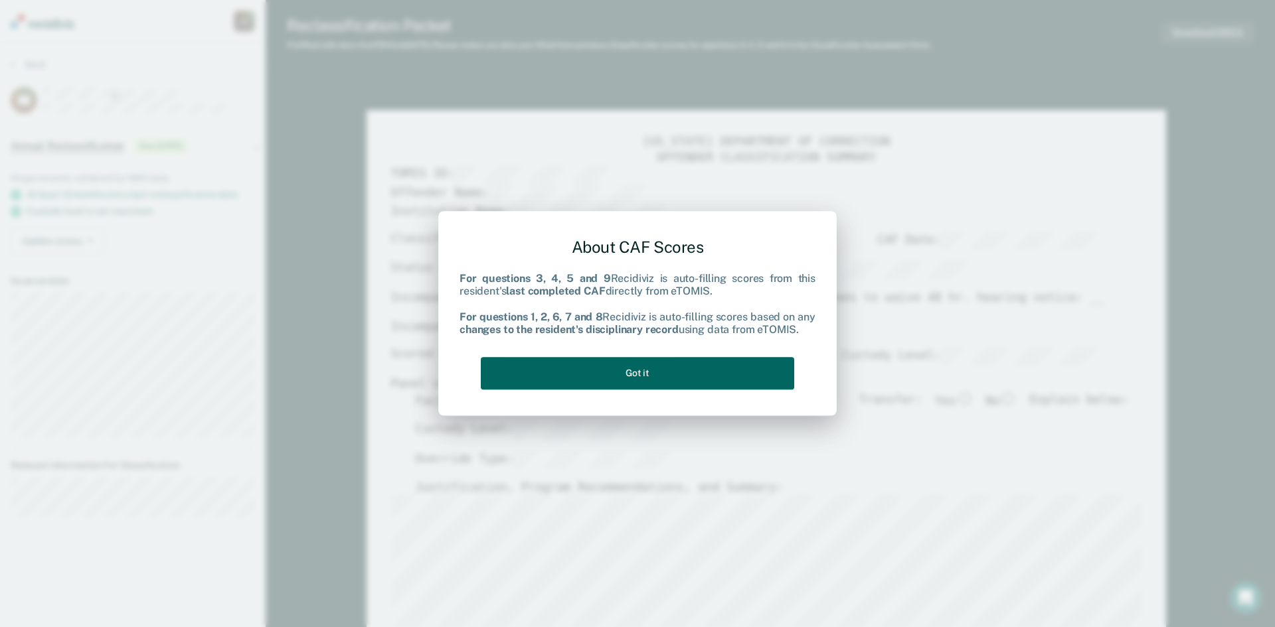
drag, startPoint x: 639, startPoint y: 374, endPoint x: 637, endPoint y: 383, distance: 9.4
click at [639, 374] on button "Got it" at bounding box center [637, 373] width 313 height 33
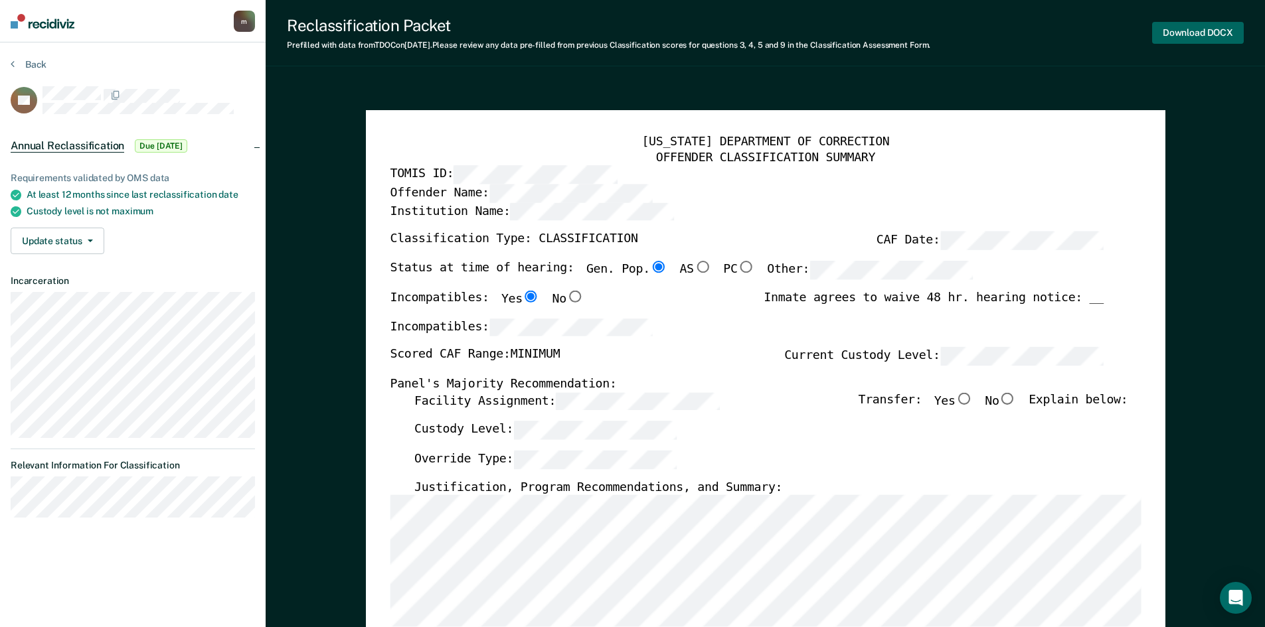
click at [1206, 29] on button "Download DOCX" at bounding box center [1198, 33] width 92 height 22
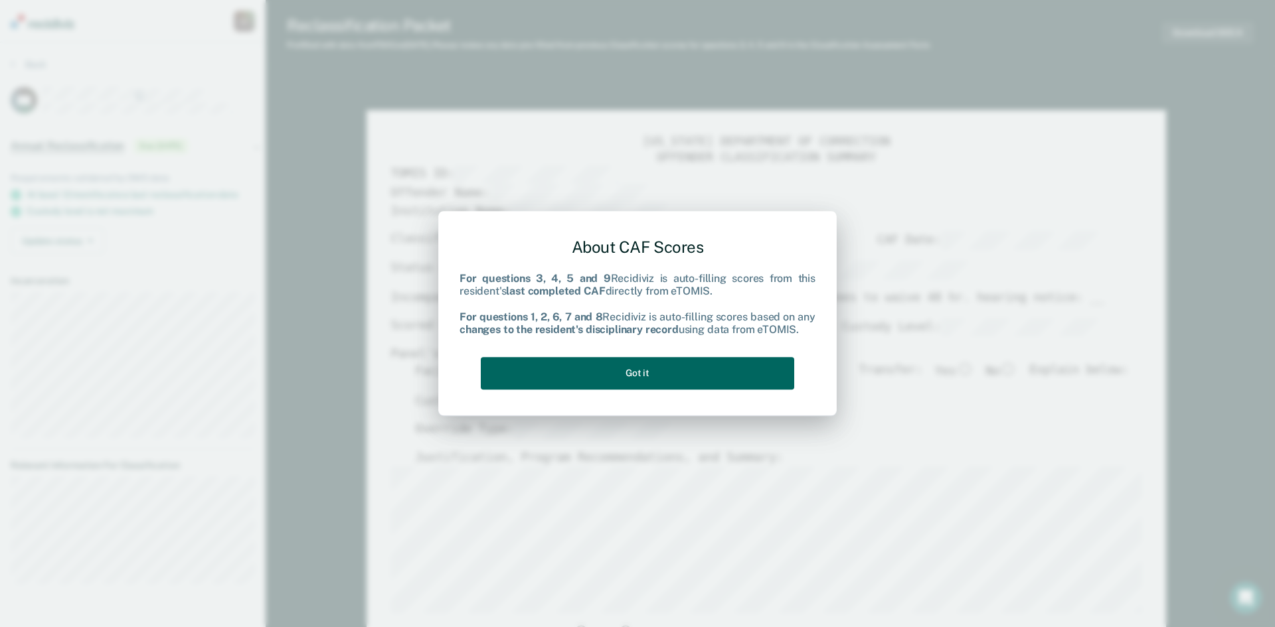
click at [619, 377] on button "Got it" at bounding box center [637, 373] width 313 height 33
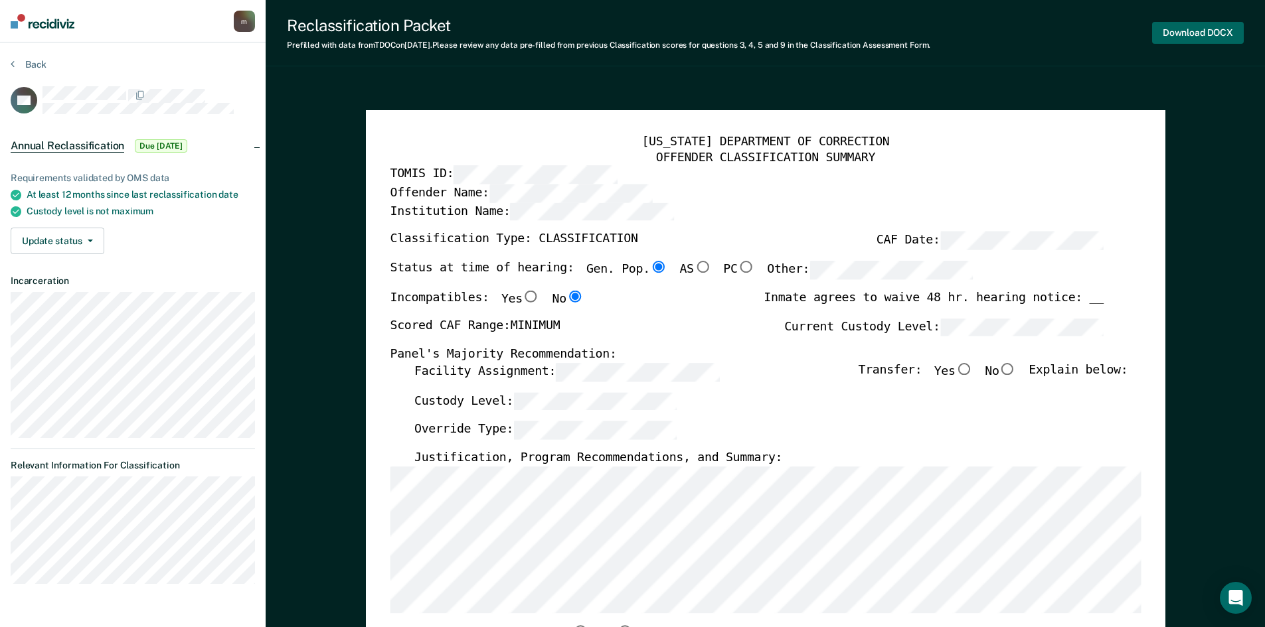
click at [1212, 28] on button "Download DOCX" at bounding box center [1198, 33] width 92 height 22
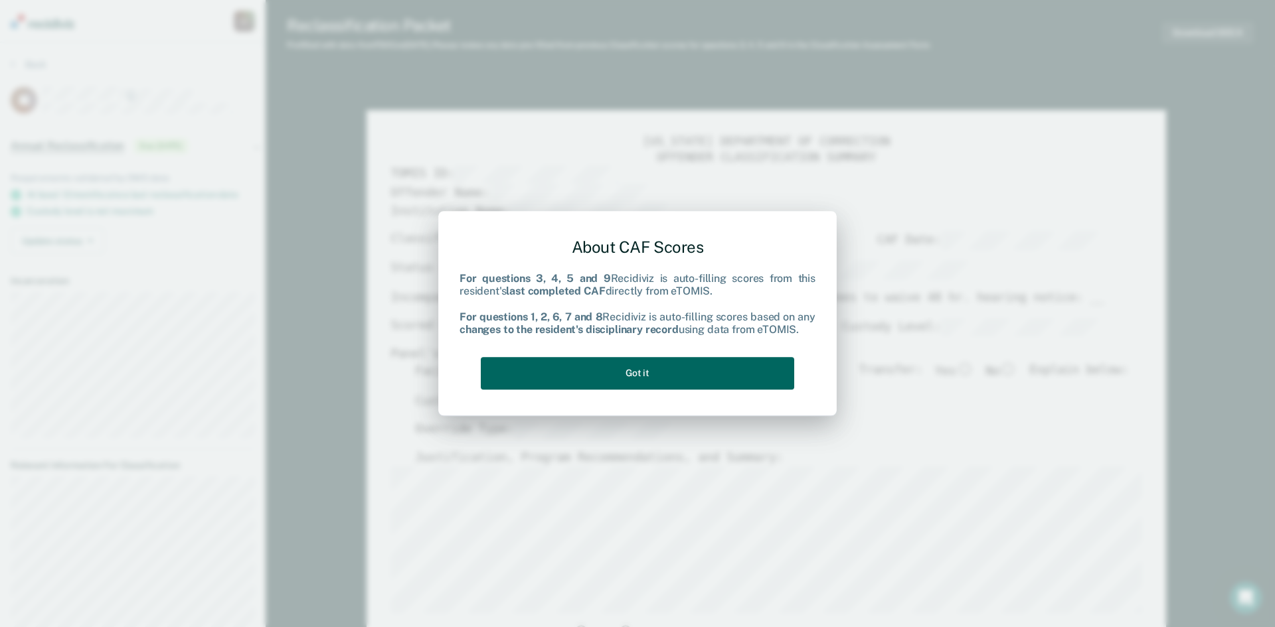
drag, startPoint x: 676, startPoint y: 373, endPoint x: 701, endPoint y: 353, distance: 32.6
click at [677, 372] on button "Got it" at bounding box center [637, 373] width 313 height 33
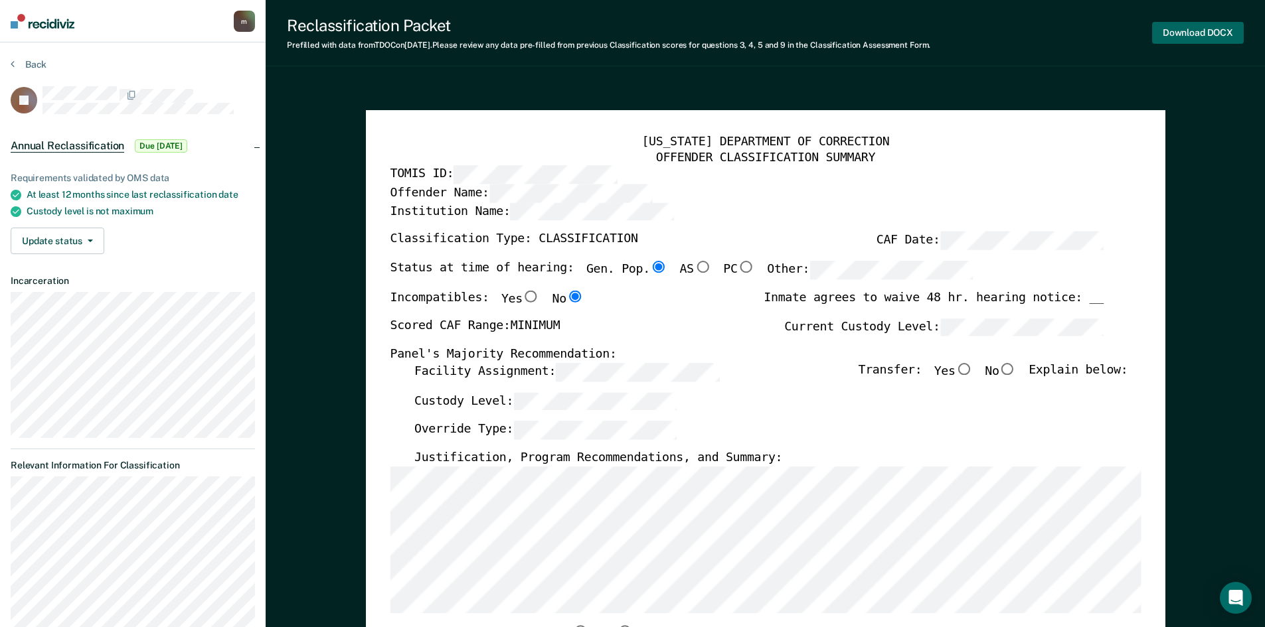
click at [1184, 35] on button "Download DOCX" at bounding box center [1198, 33] width 92 height 22
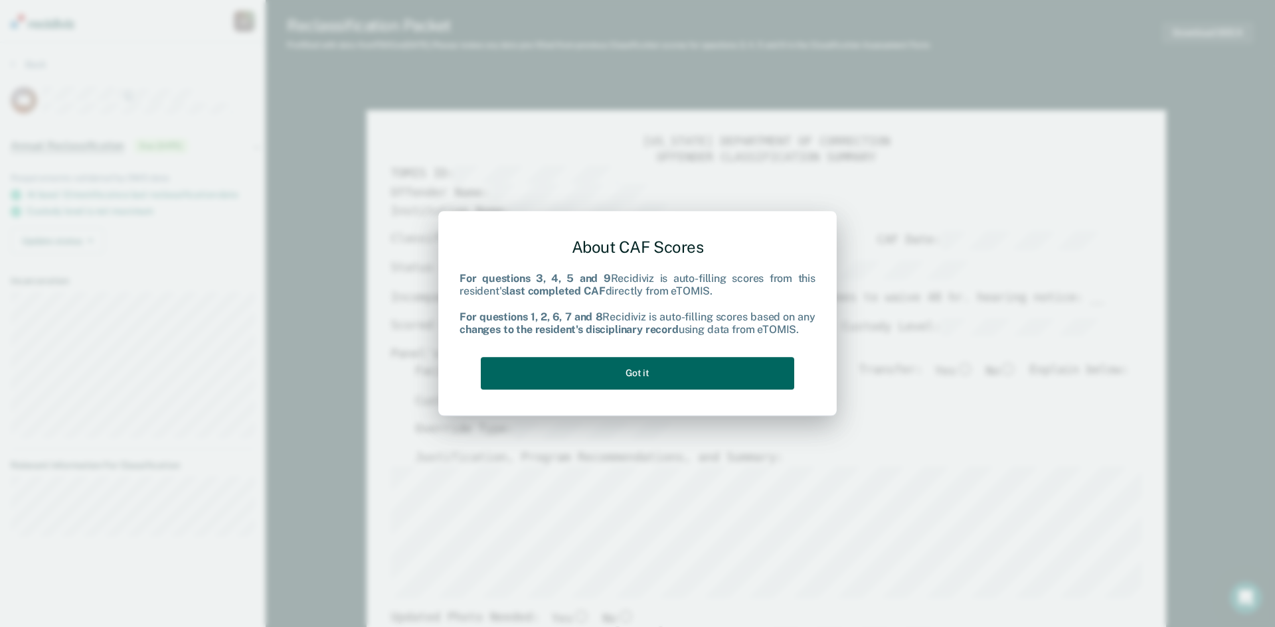
drag, startPoint x: 641, startPoint y: 374, endPoint x: 684, endPoint y: 341, distance: 54.9
click at [646, 370] on button "Got it" at bounding box center [637, 373] width 313 height 33
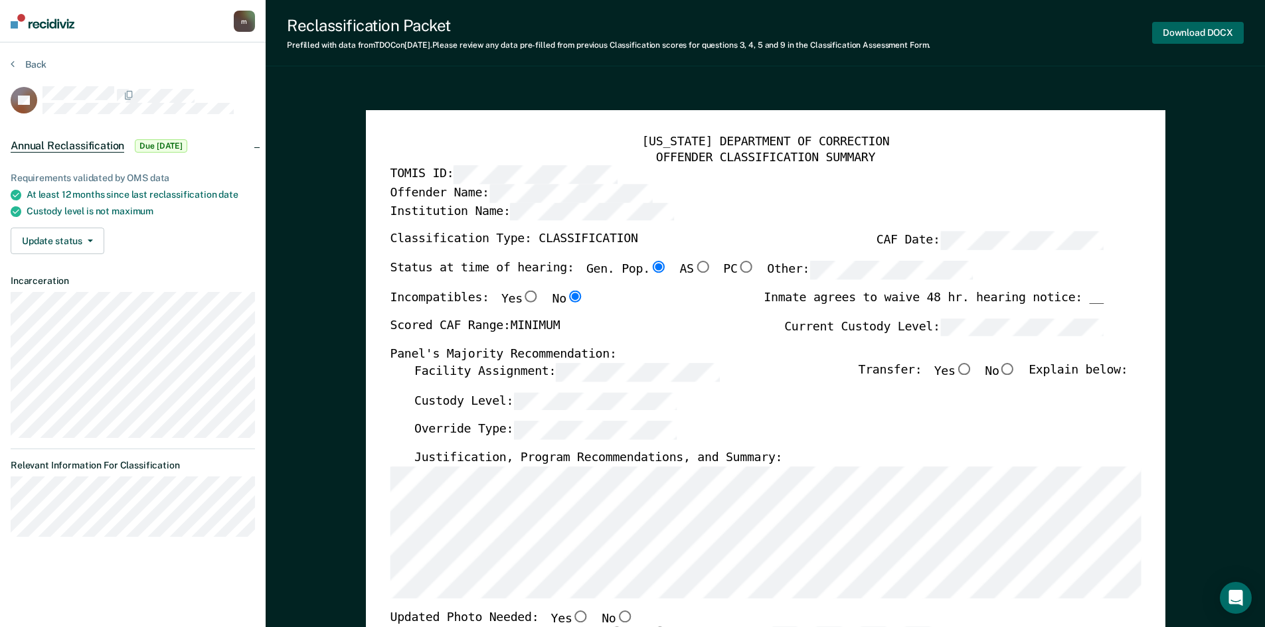
click at [1184, 34] on button "Download DOCX" at bounding box center [1198, 33] width 92 height 22
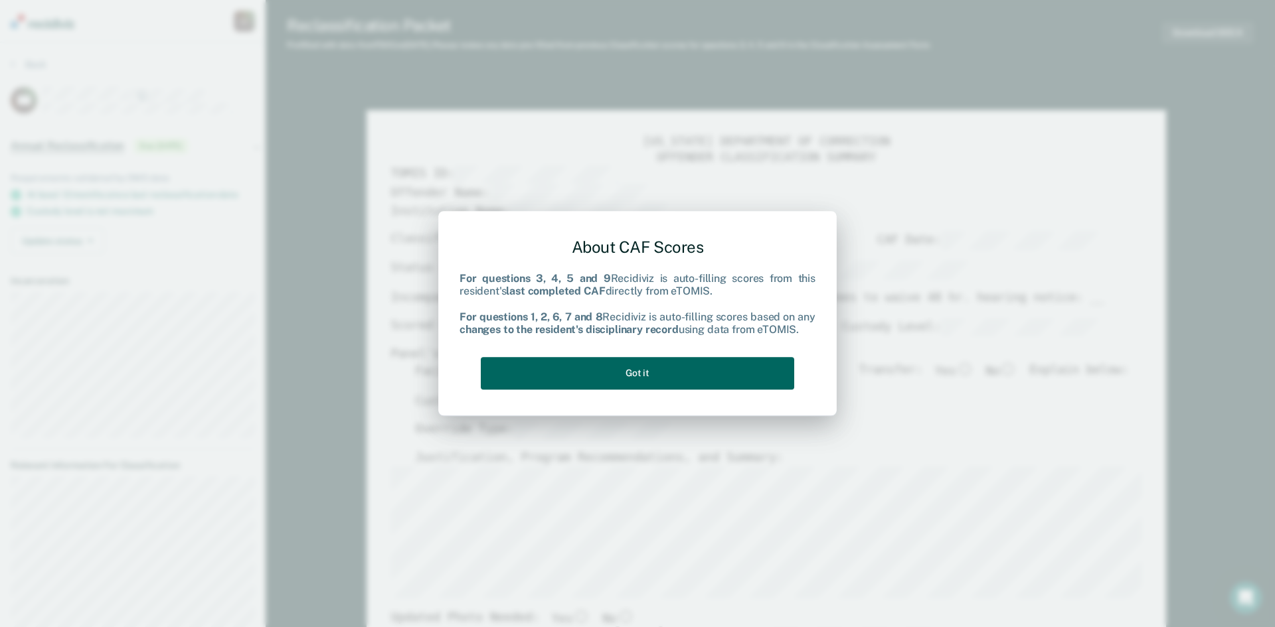
click at [696, 377] on button "Got it" at bounding box center [637, 373] width 313 height 33
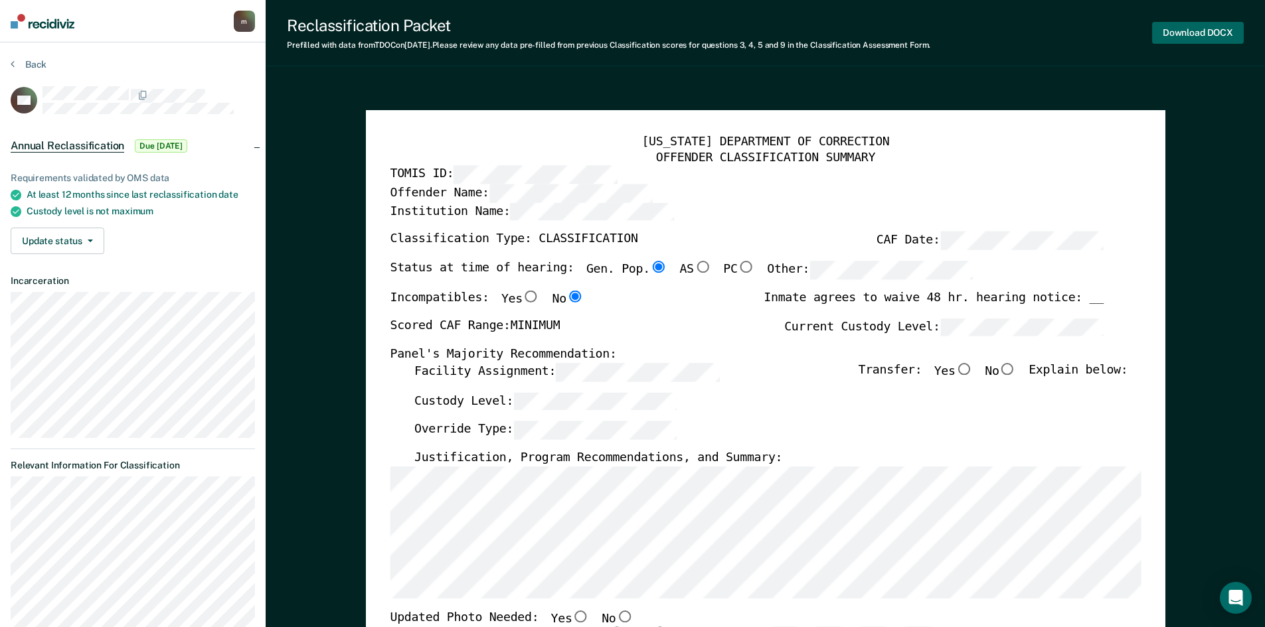
click at [1200, 33] on button "Download DOCX" at bounding box center [1198, 33] width 92 height 22
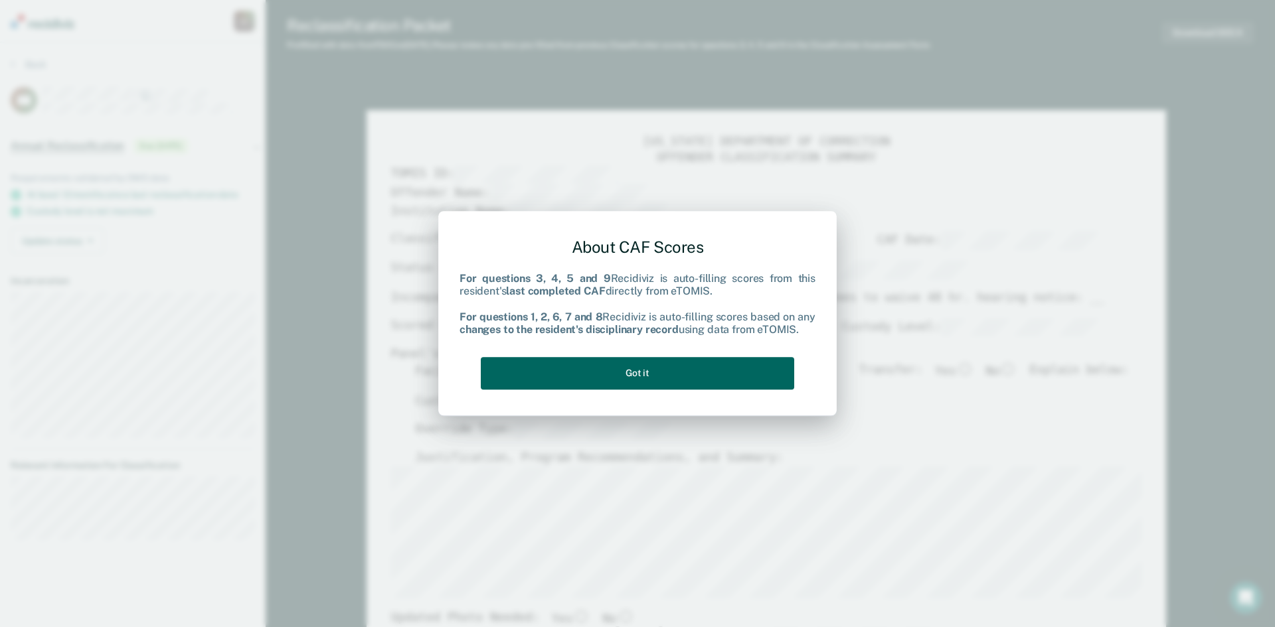
click at [667, 375] on button "Got it" at bounding box center [637, 373] width 313 height 33
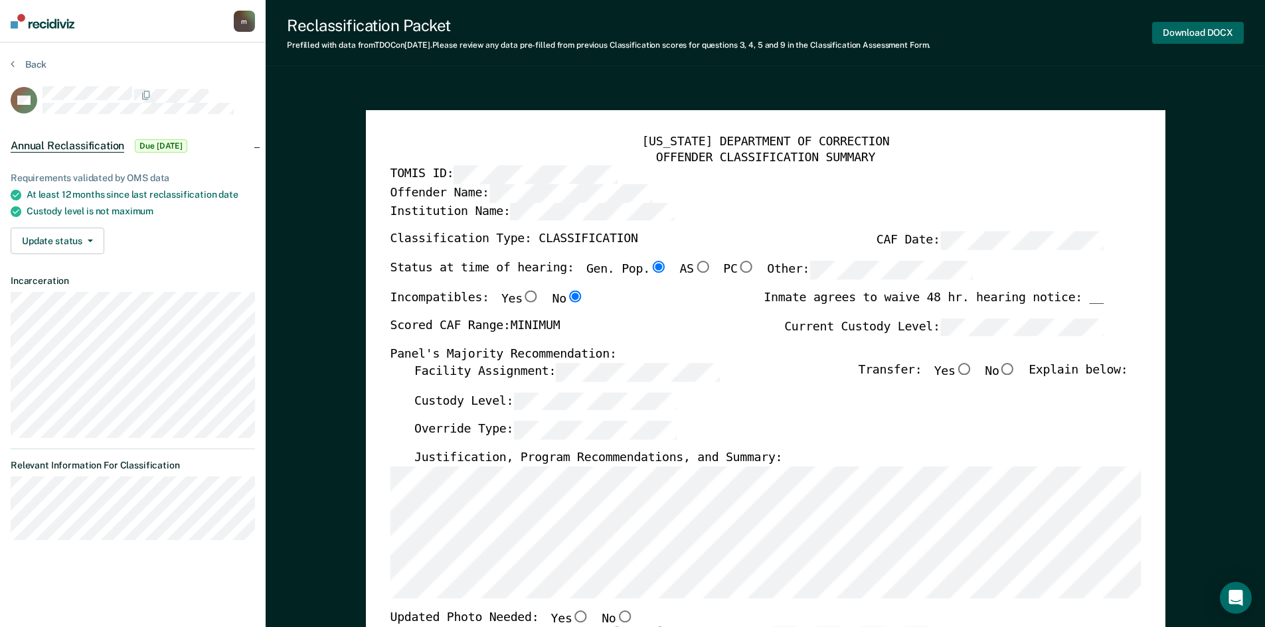
click at [1184, 34] on button "Download DOCX" at bounding box center [1198, 33] width 92 height 22
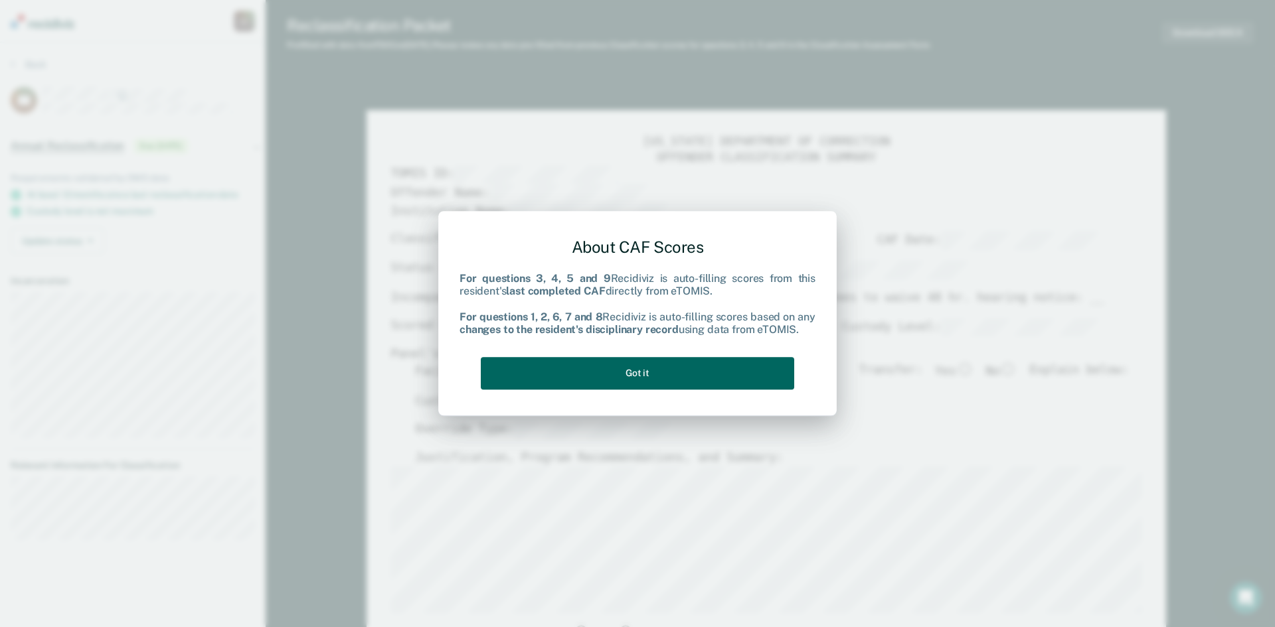
click at [718, 372] on button "Got it" at bounding box center [637, 373] width 313 height 33
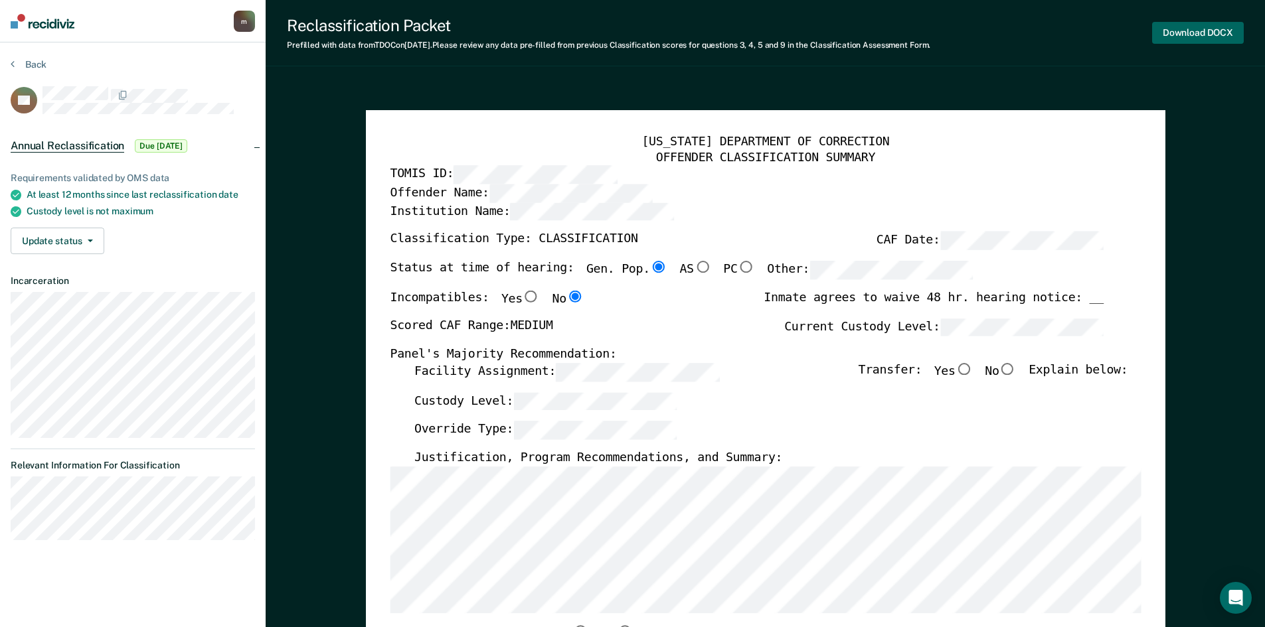
click at [1190, 32] on button "Download DOCX" at bounding box center [1198, 33] width 92 height 22
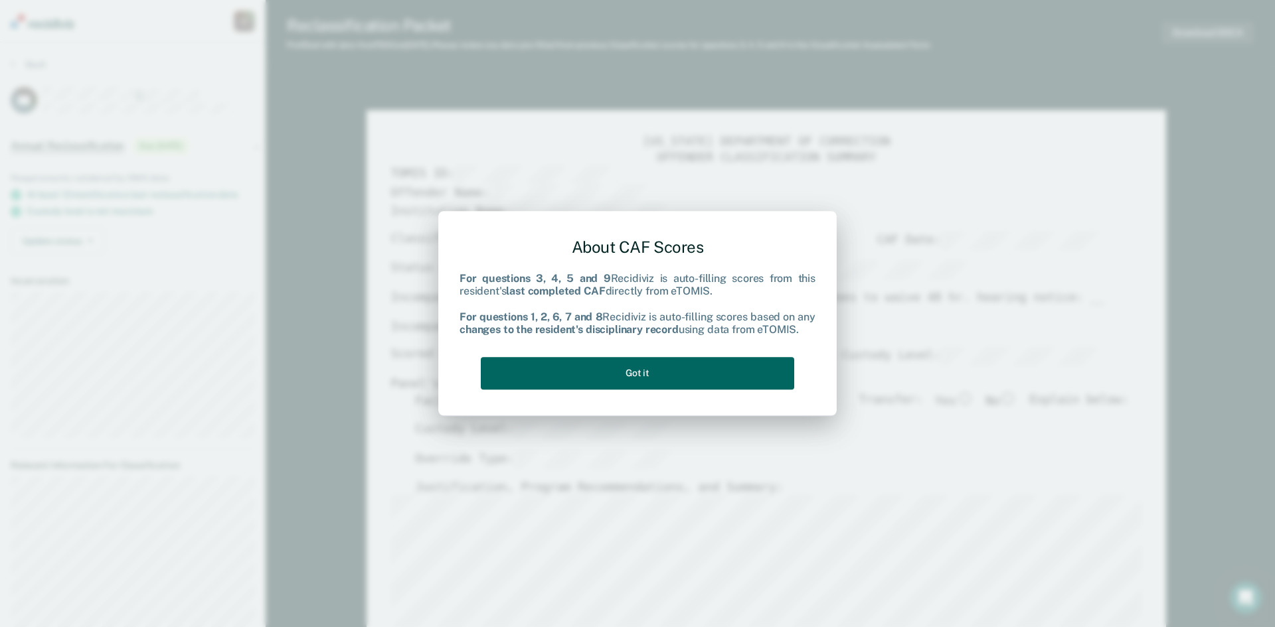
click at [702, 374] on button "Got it" at bounding box center [637, 373] width 313 height 33
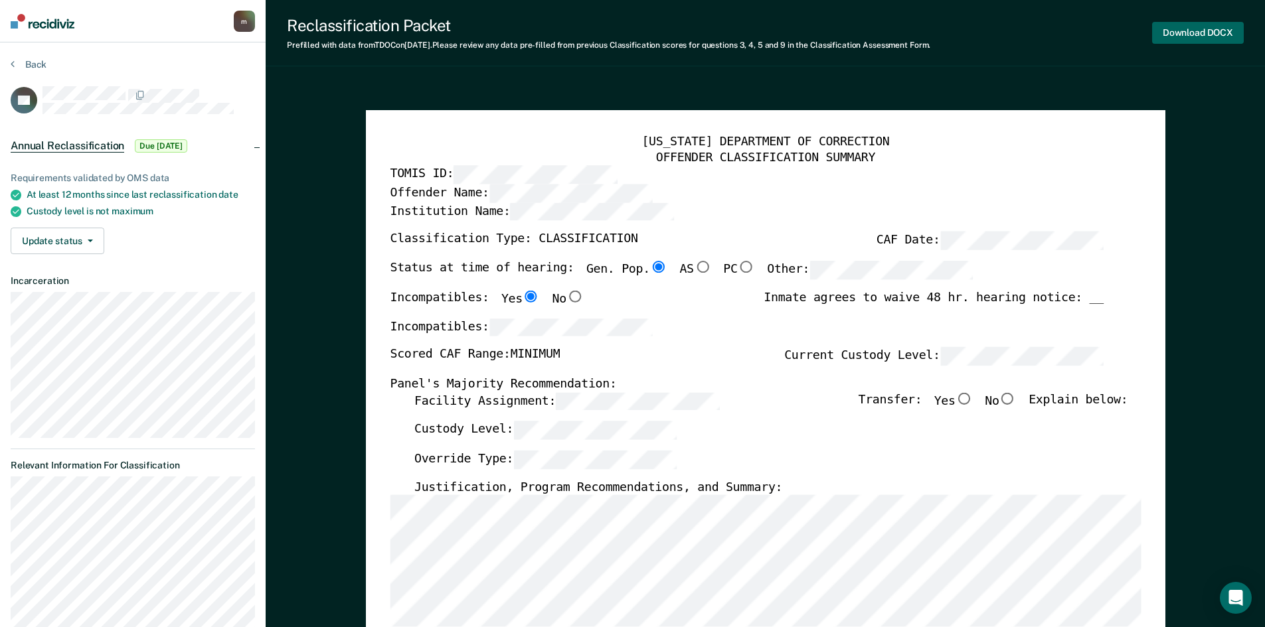
click at [1191, 31] on button "Download DOCX" at bounding box center [1198, 33] width 92 height 22
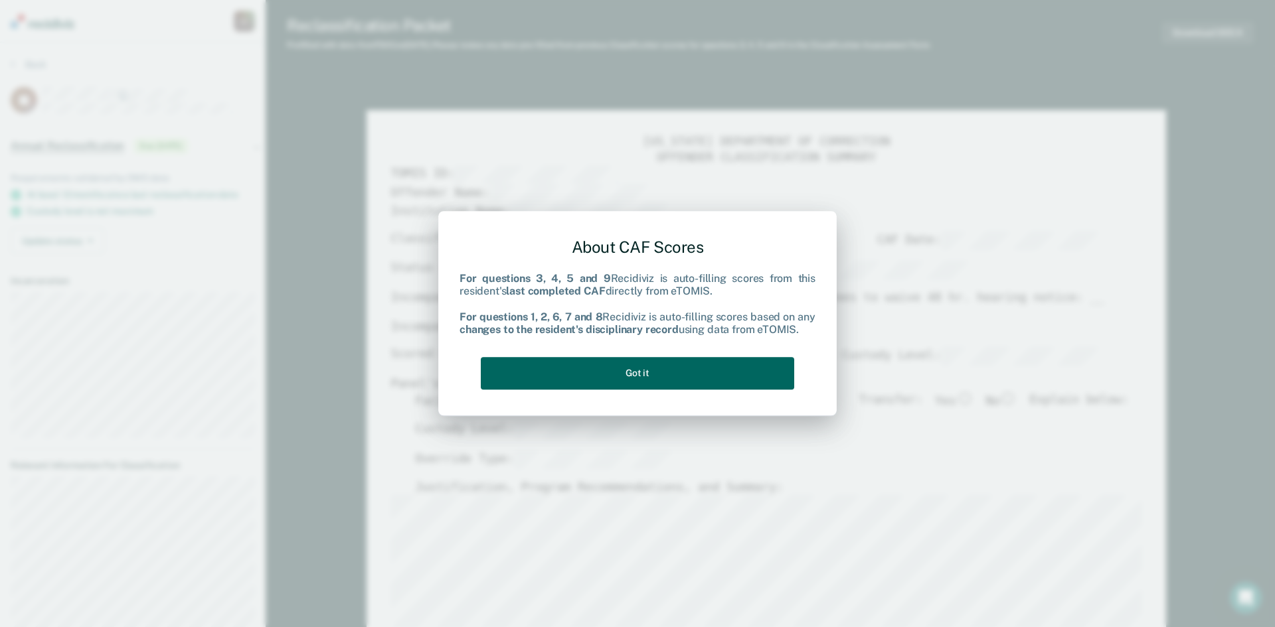
click at [639, 376] on button "Got it" at bounding box center [637, 373] width 313 height 33
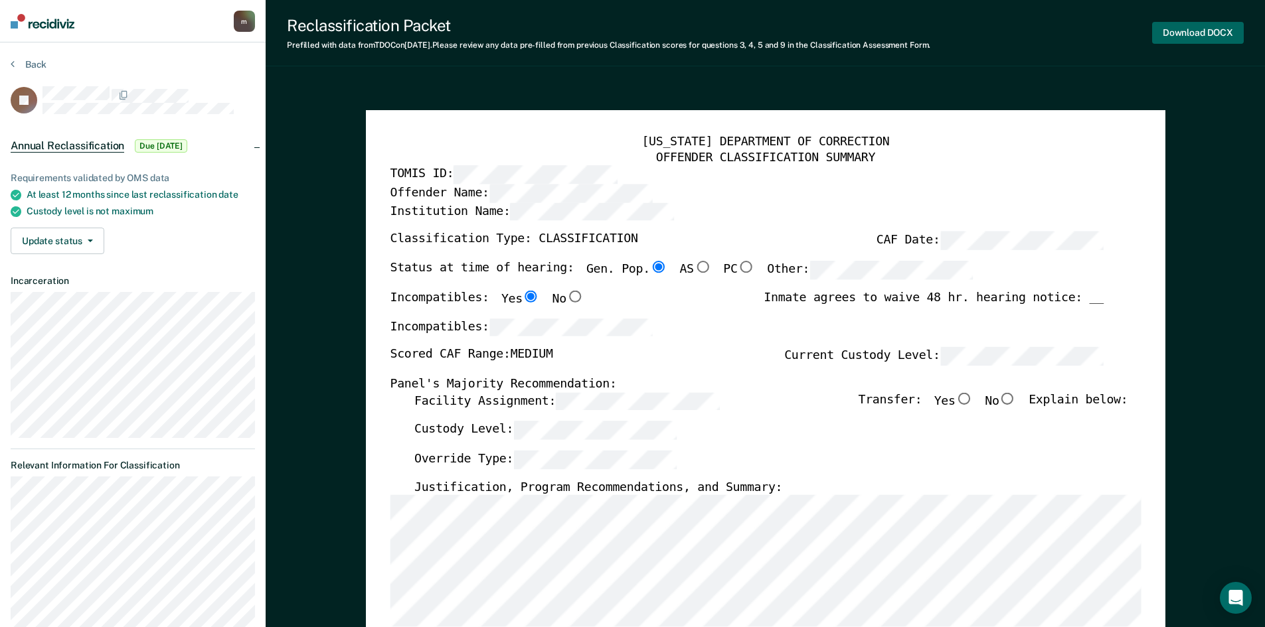
click at [1190, 36] on button "Download DOCX" at bounding box center [1198, 33] width 92 height 22
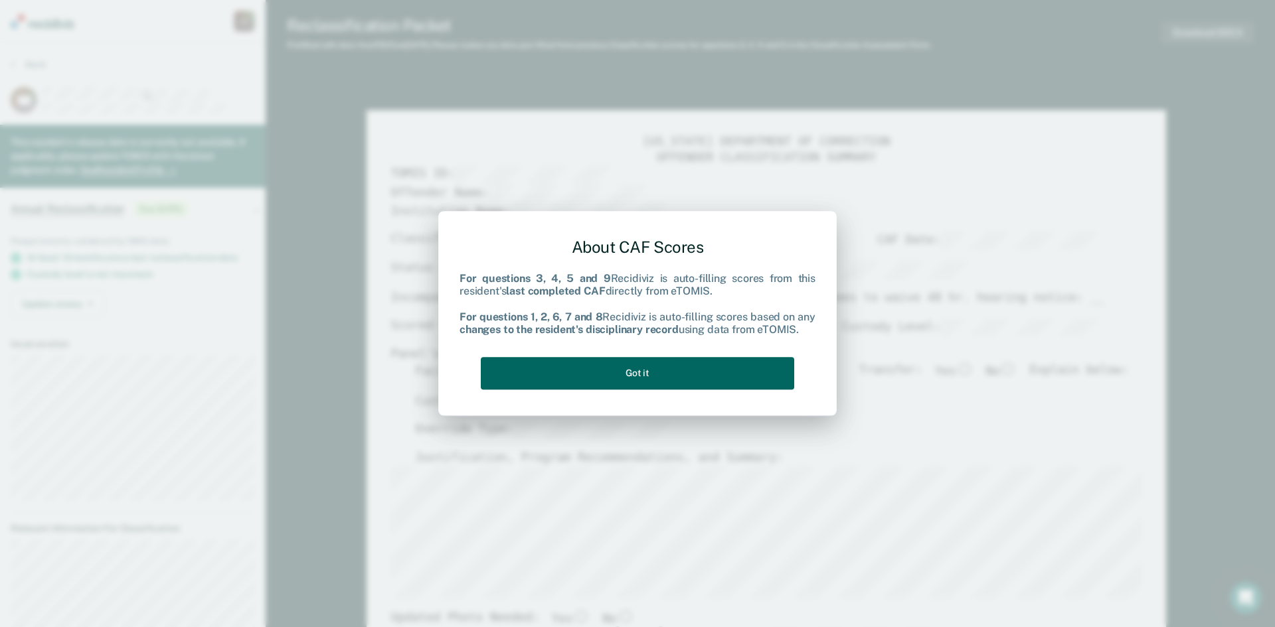
click at [689, 367] on button "Got it" at bounding box center [637, 373] width 313 height 33
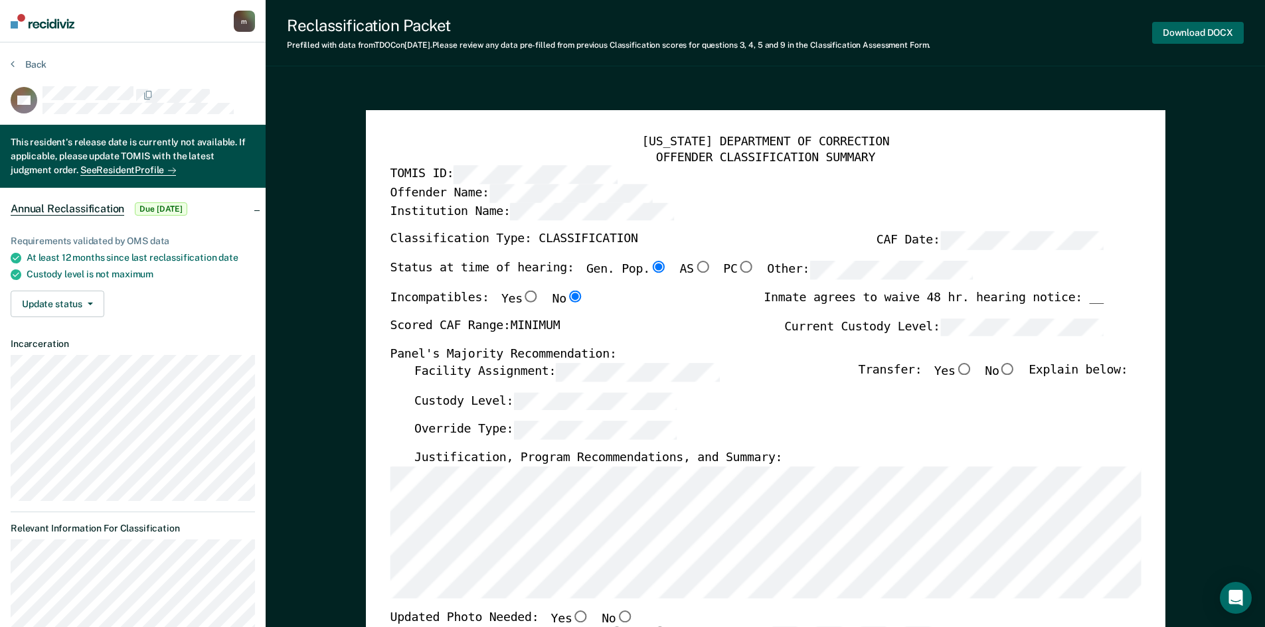
click at [1168, 35] on button "Download DOCX" at bounding box center [1198, 33] width 92 height 22
type textarea "x"
